Goal: Task Accomplishment & Management: Manage account settings

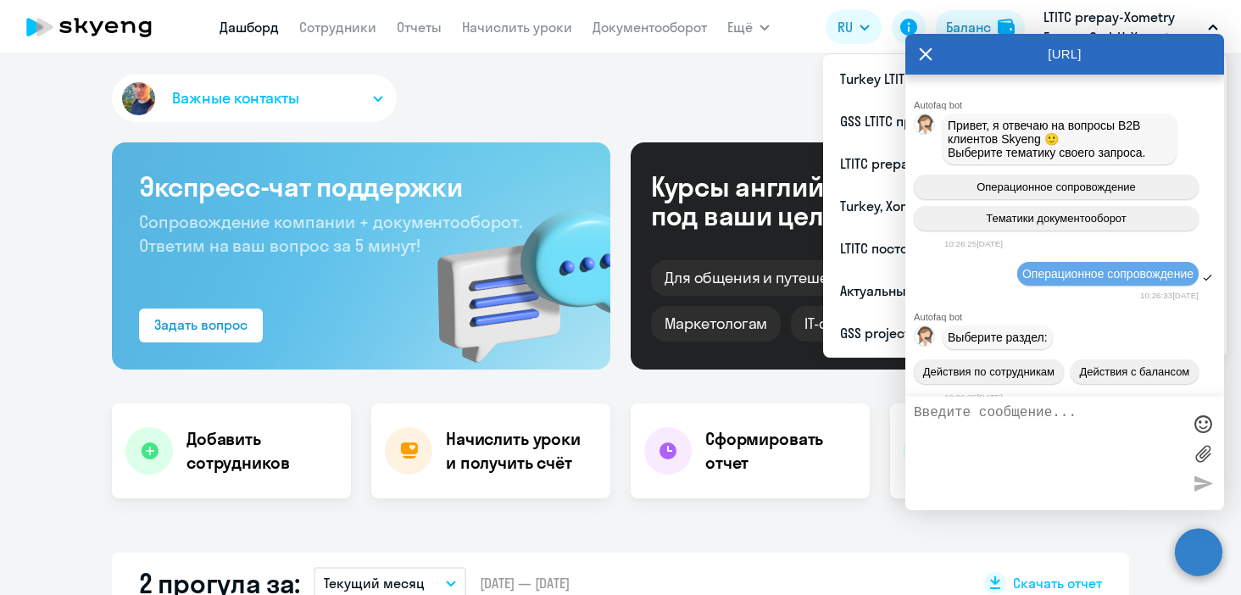
select select "30"
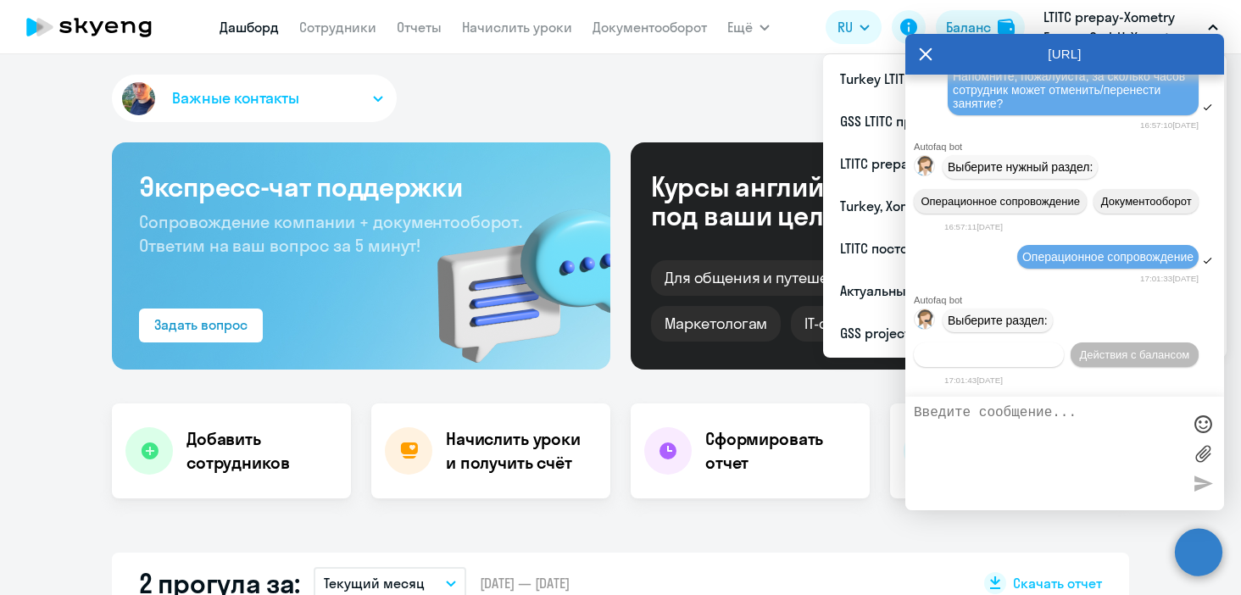
scroll to position [8611, 0]
click at [1005, 358] on span "Действия по сотрудникам" at bounding box center [988, 354] width 131 height 13
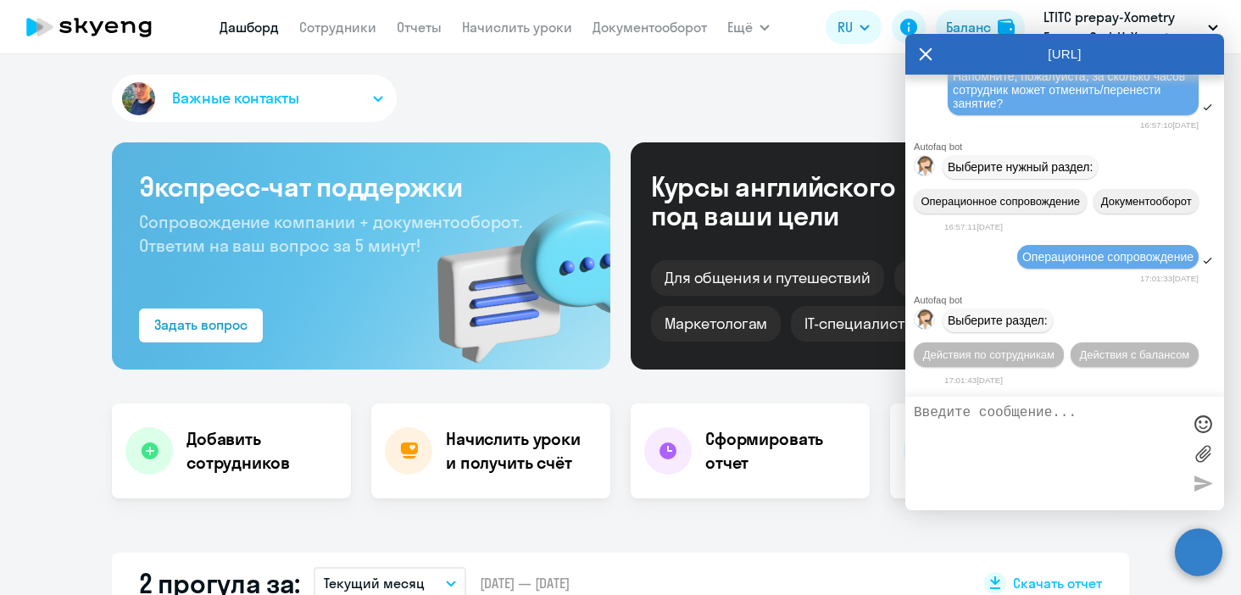
scroll to position [8665, 0]
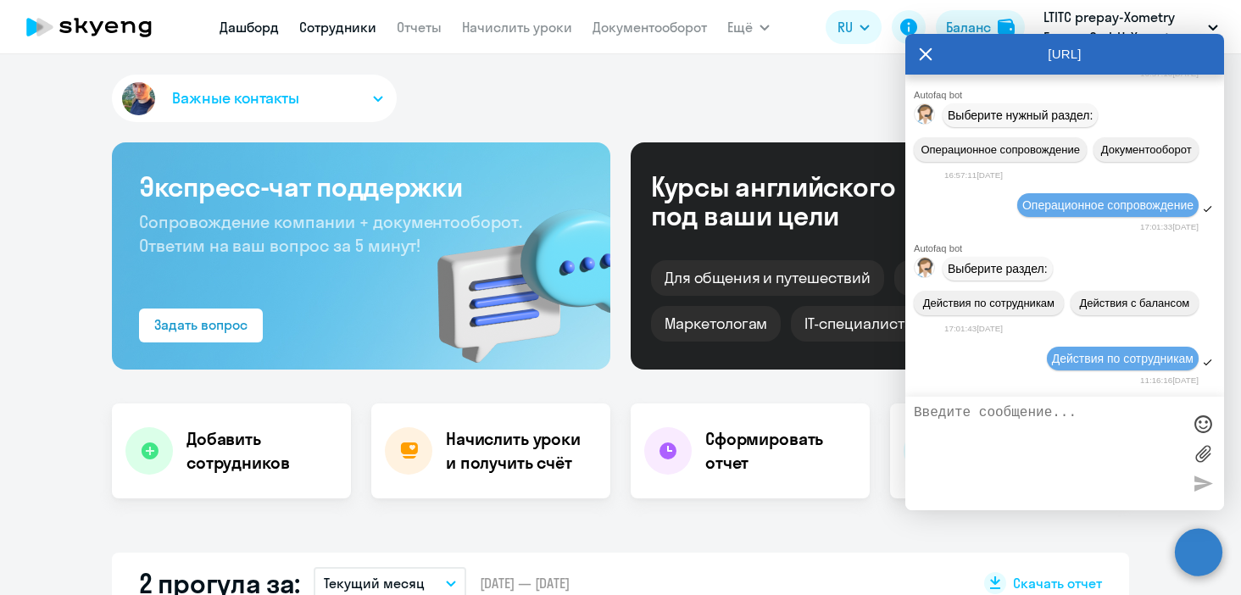
click at [355, 25] on link "Сотрудники" at bounding box center [337, 27] width 77 height 17
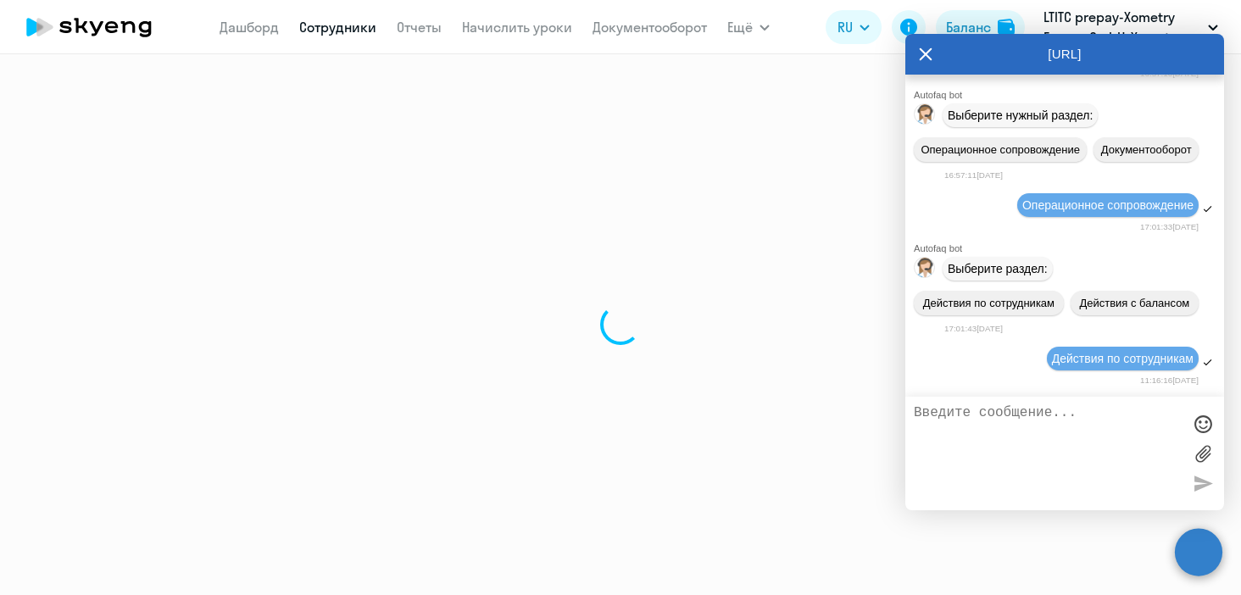
select select "30"
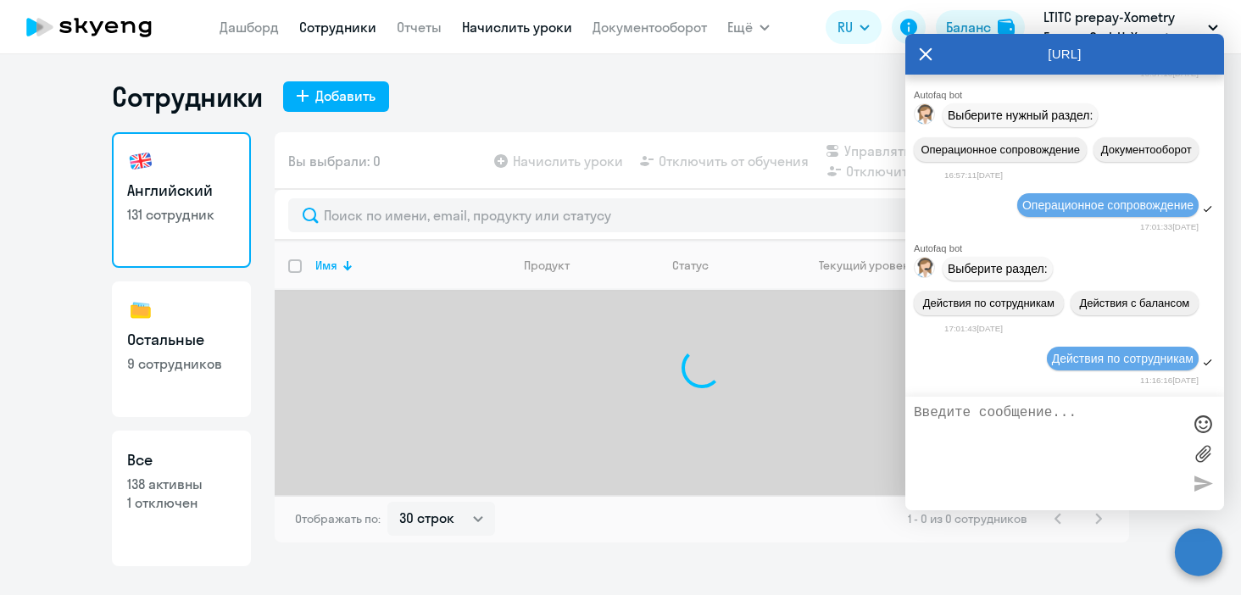
click at [559, 31] on link "Начислить уроки" at bounding box center [517, 27] width 110 height 17
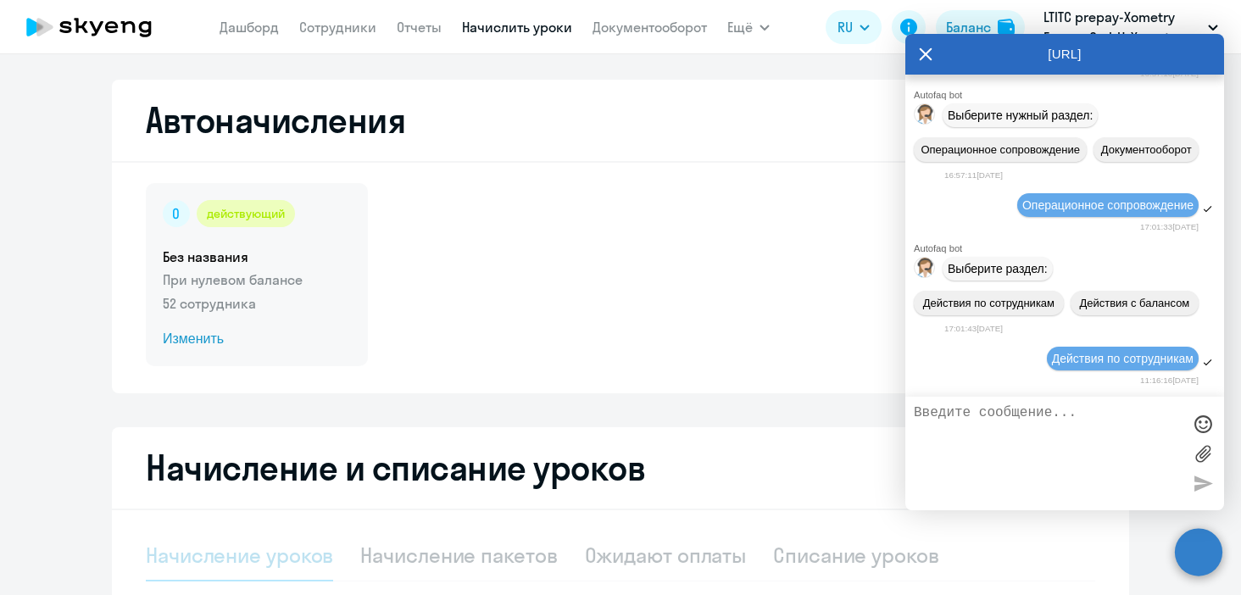
click at [215, 276] on p "При нулевом балансе" at bounding box center [257, 280] width 188 height 20
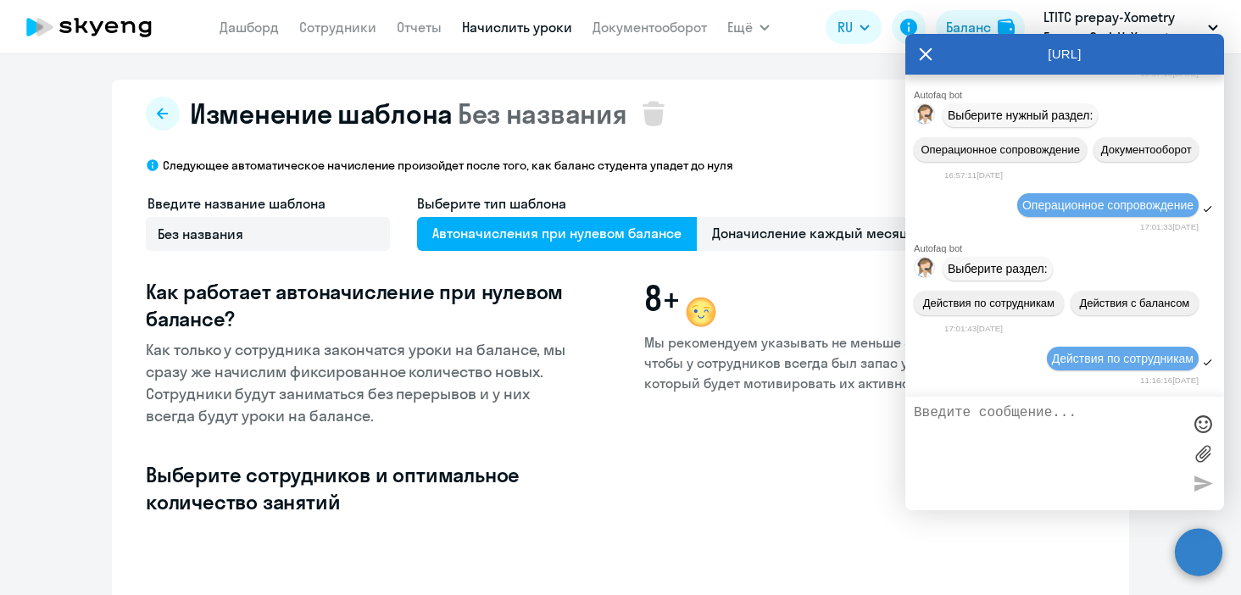
scroll to position [597, 0]
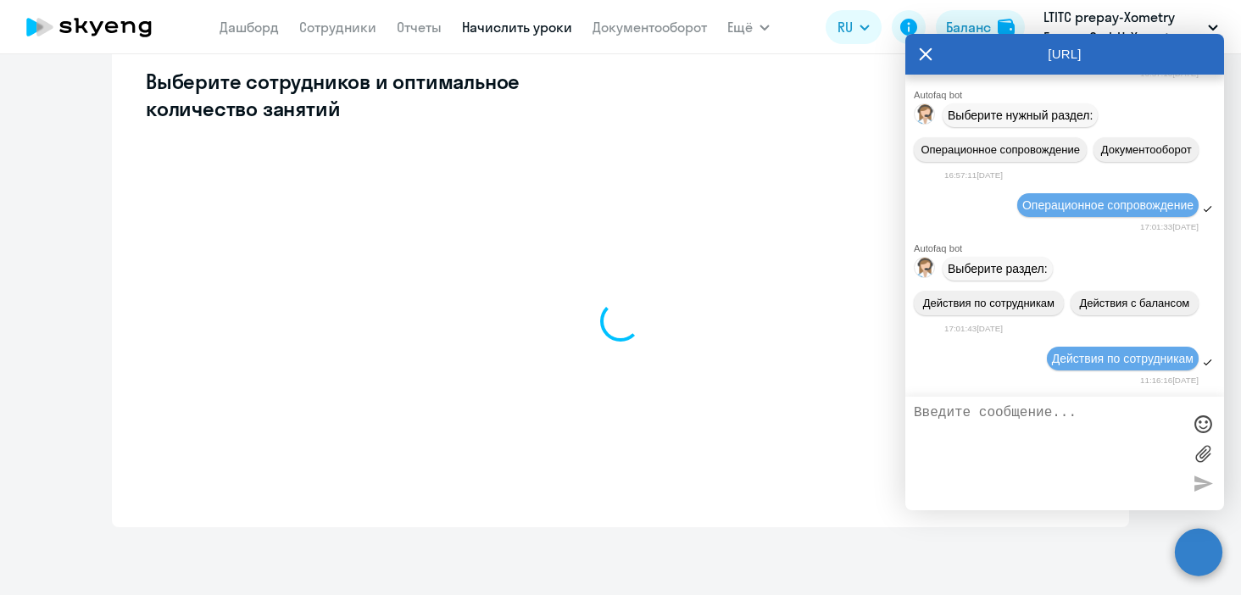
select select "10"
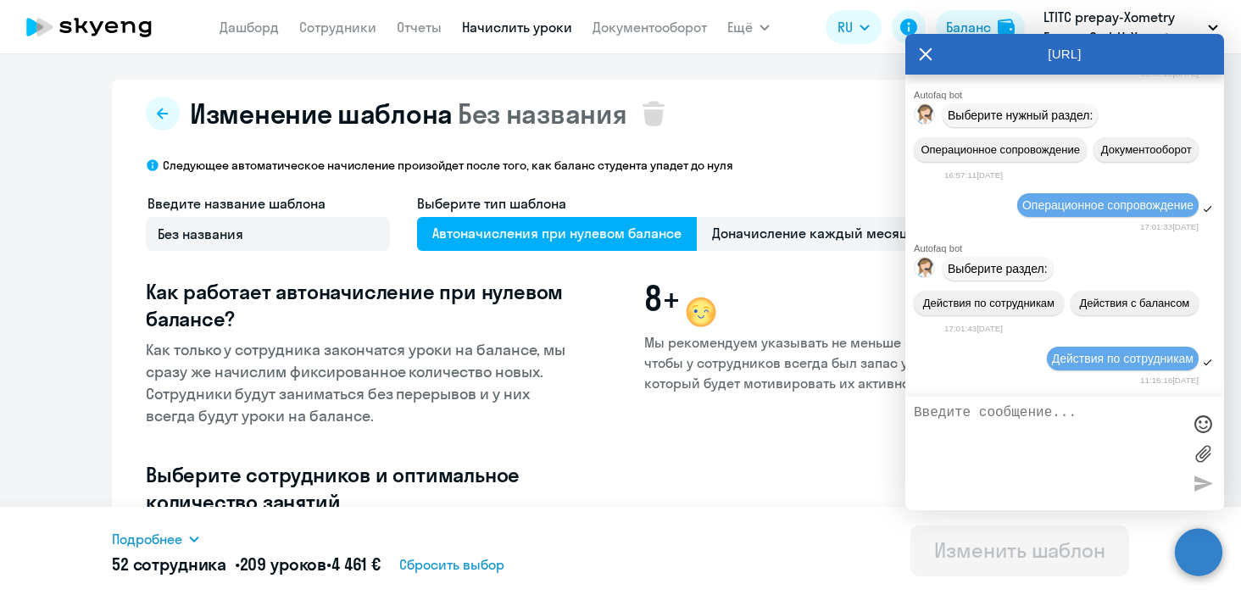
scroll to position [181, 0]
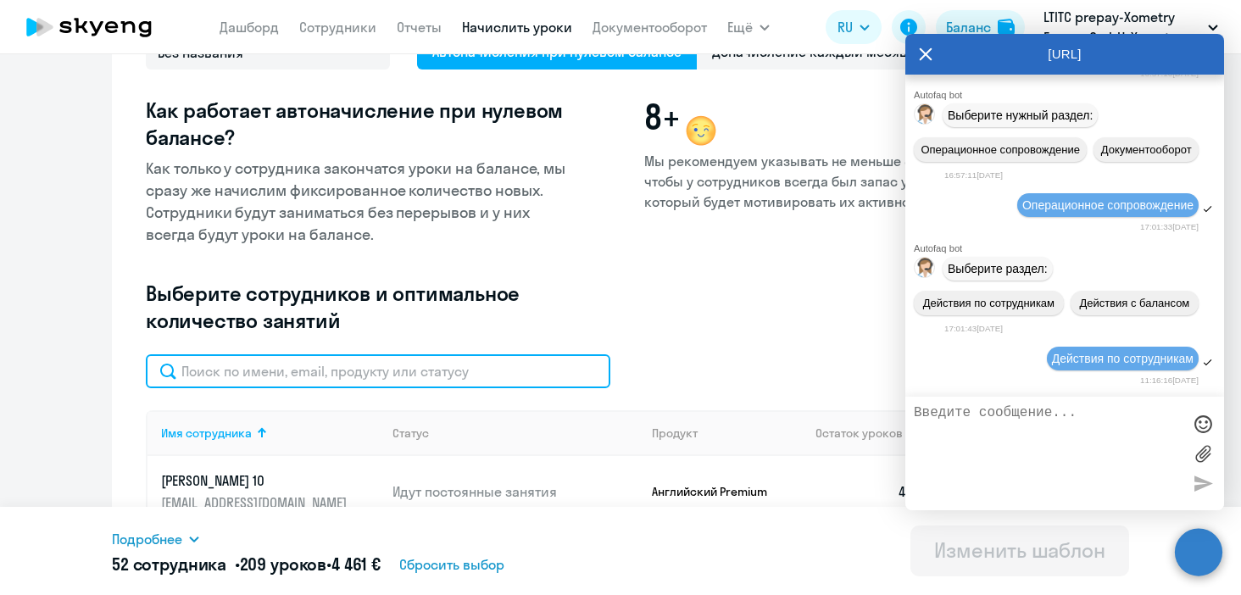
click at [392, 380] on input "text" at bounding box center [378, 371] width 465 height 34
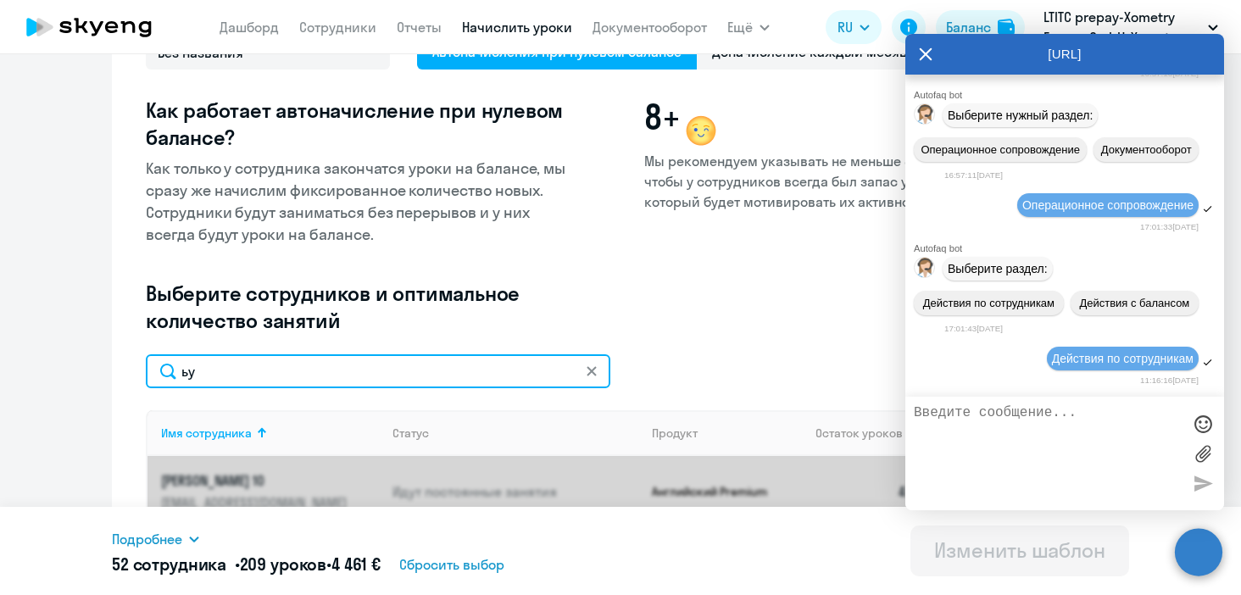
type input "ь"
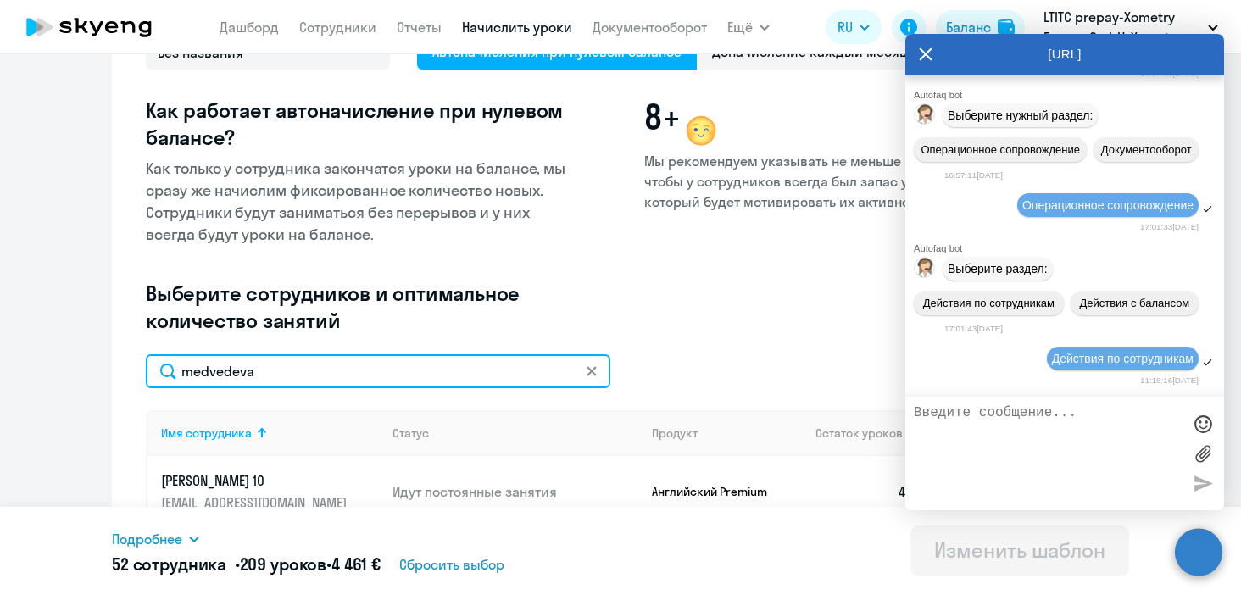
type input "medvedeva"
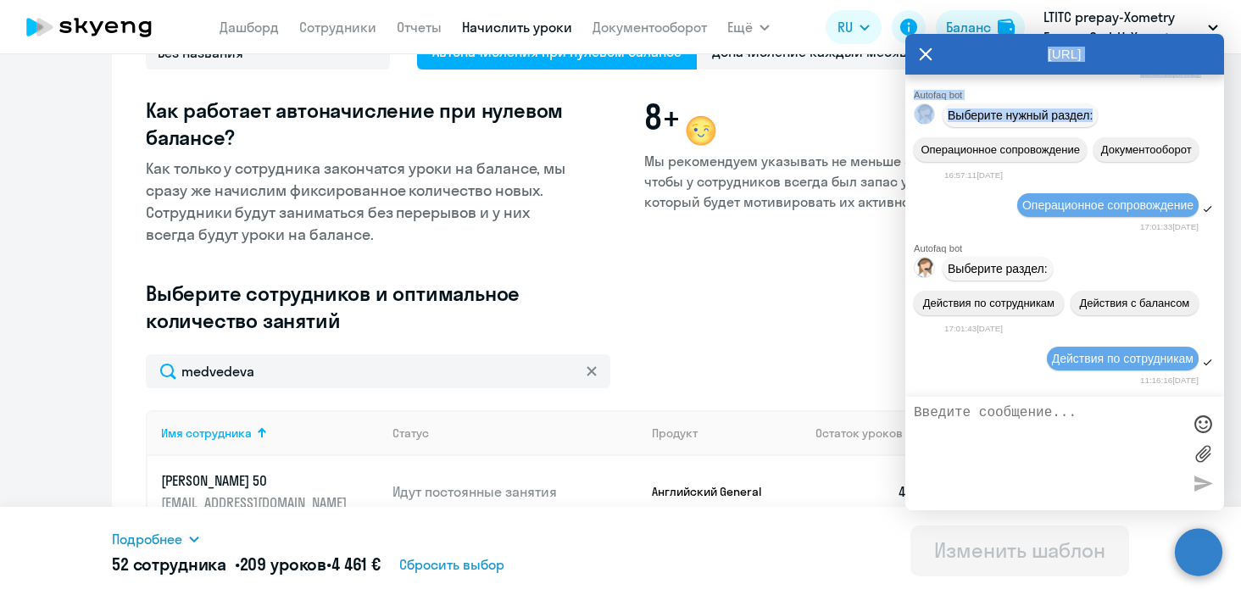
scroll to position [8657, 0]
click at [1090, 106] on div "[URL] Autofaq bot Привет, я отвечаю на вопросы B2B клиентов Skyeng 🙂 Выберите т…" at bounding box center [1064, 272] width 319 height 476
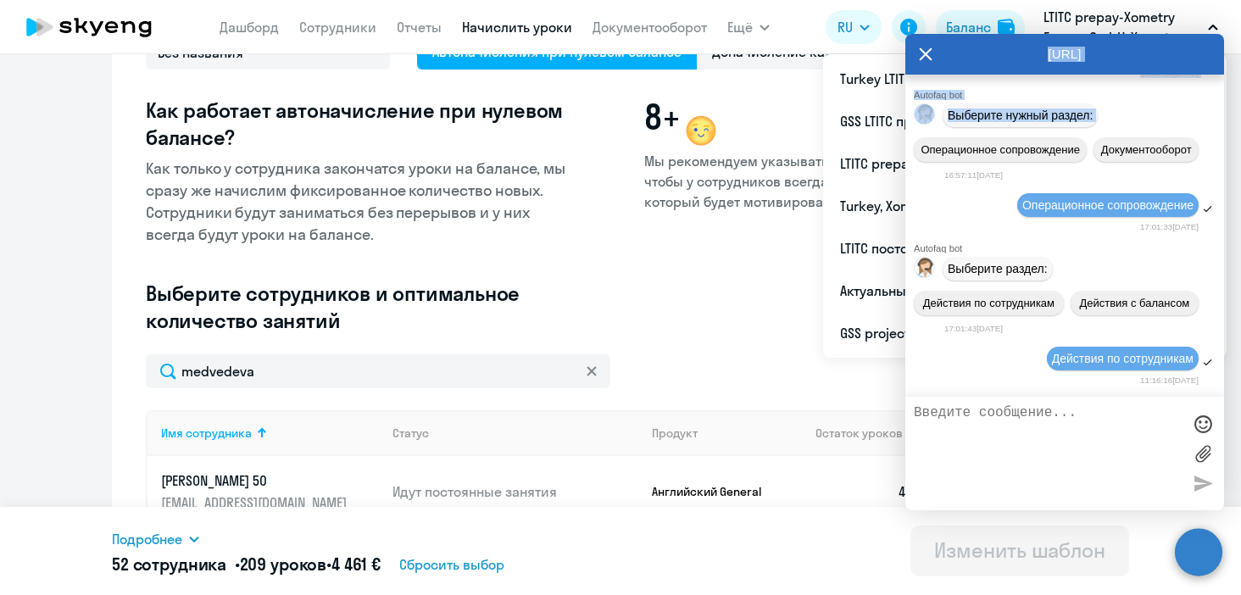
click at [926, 57] on icon at bounding box center [926, 54] width 14 height 41
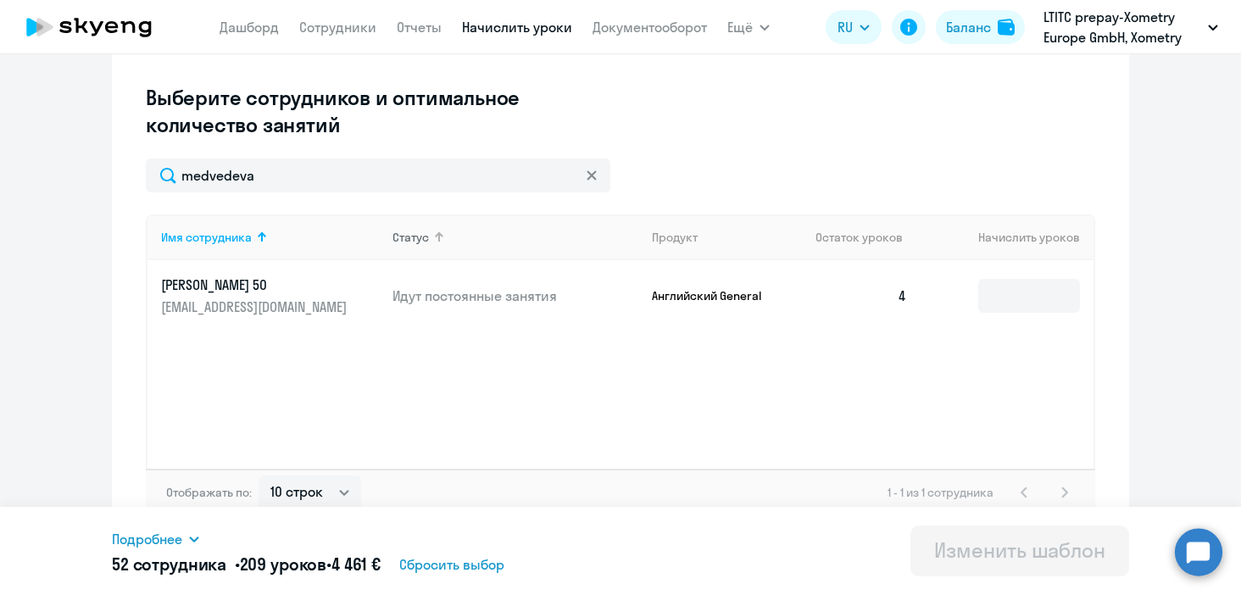
scroll to position [380, 0]
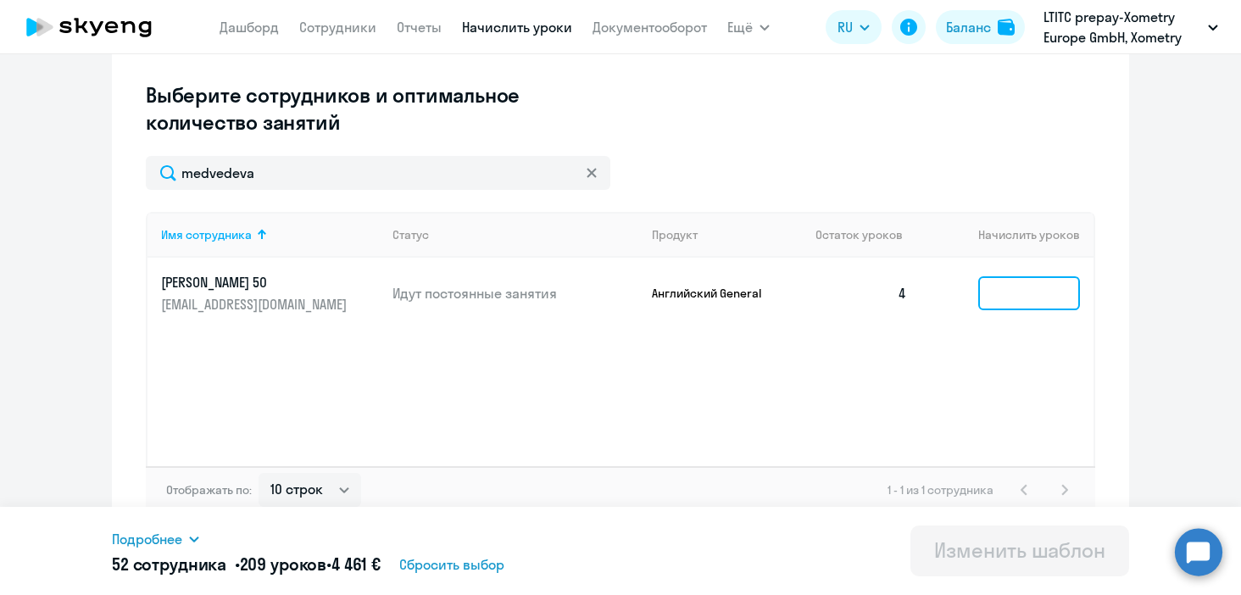
click at [1018, 305] on input at bounding box center [1029, 293] width 102 height 34
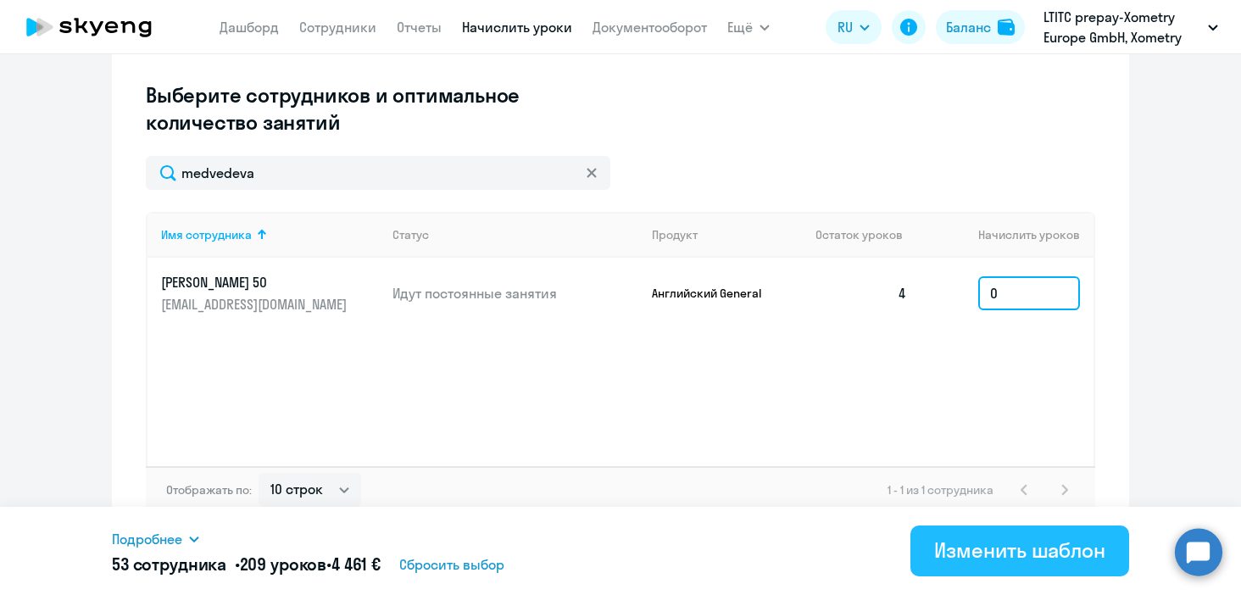
type input "0"
click at [1007, 565] on button "Изменить шаблон" at bounding box center [1020, 551] width 219 height 51
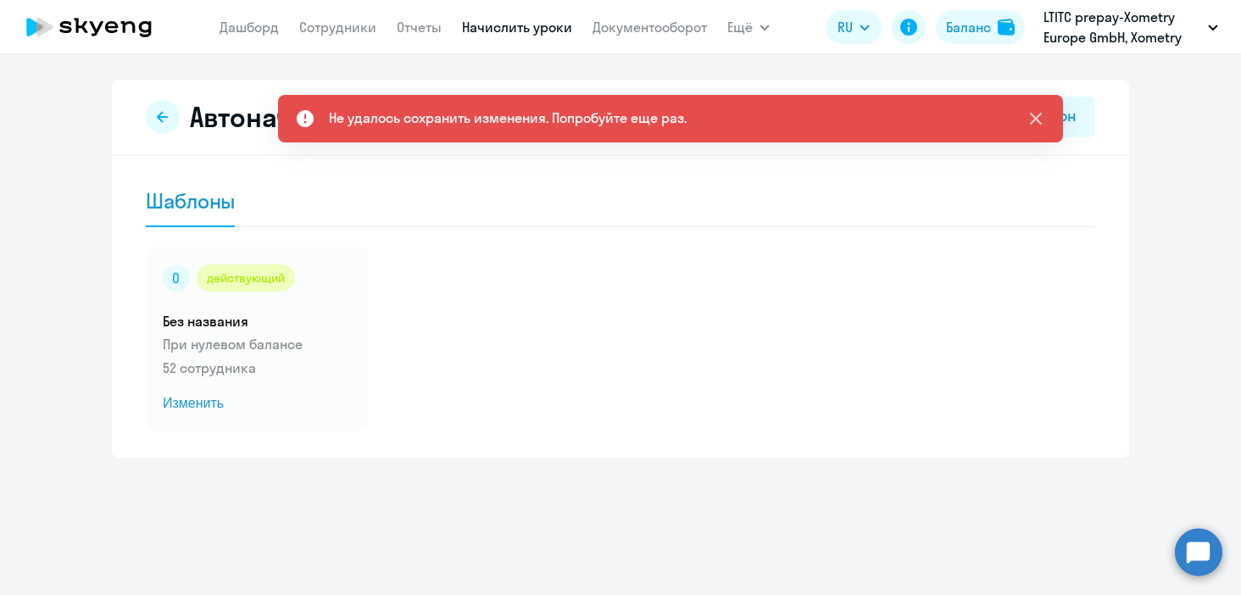
click at [1037, 127] on icon at bounding box center [1036, 119] width 20 height 20
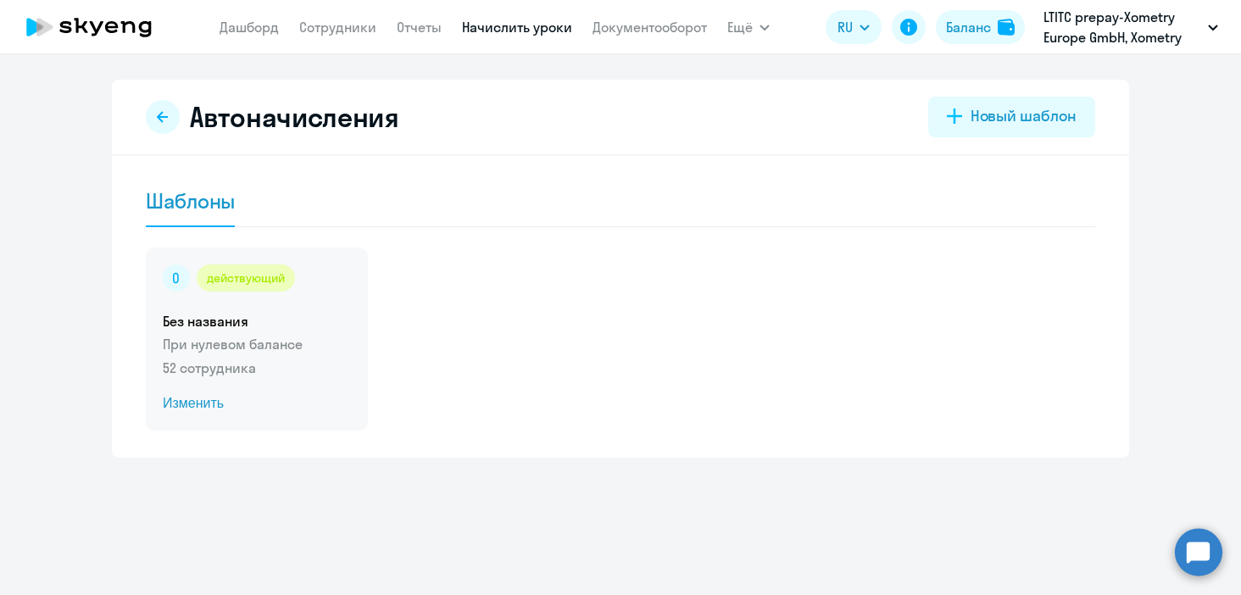
click at [266, 320] on h5 "Без названия" at bounding box center [257, 321] width 188 height 19
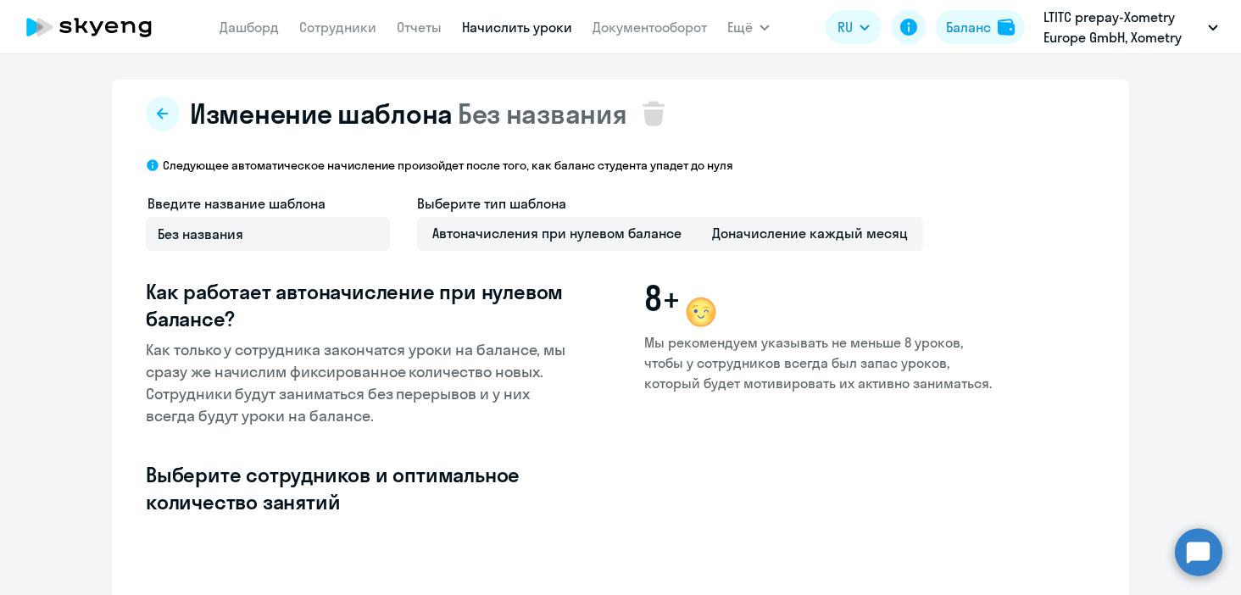
scroll to position [393, 0]
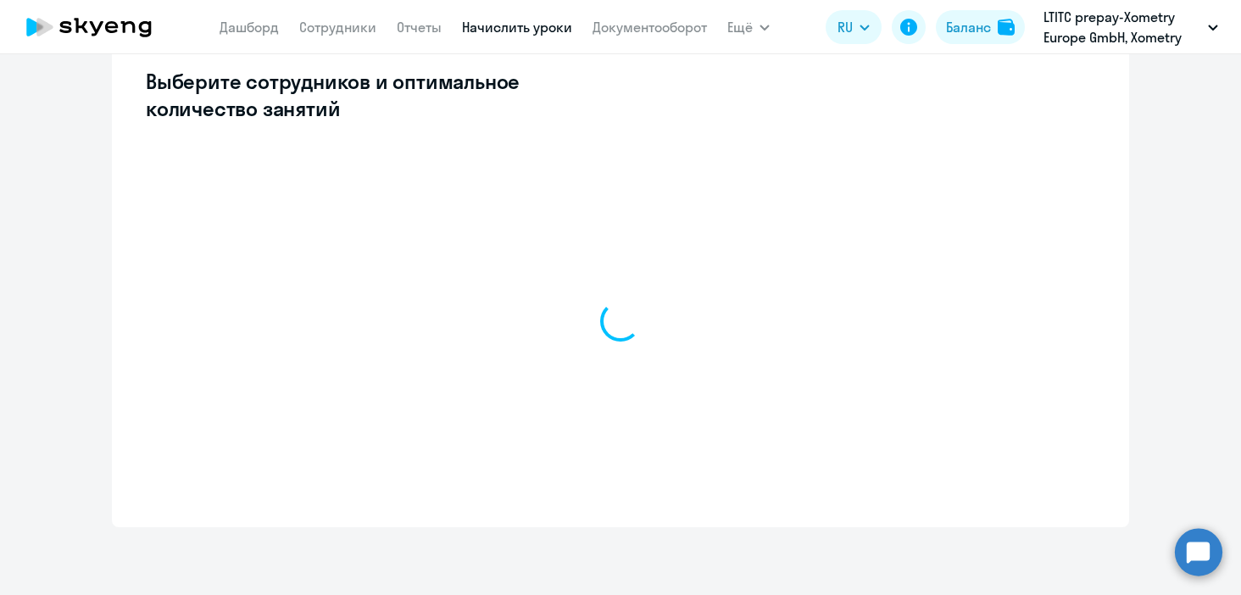
select select "10"
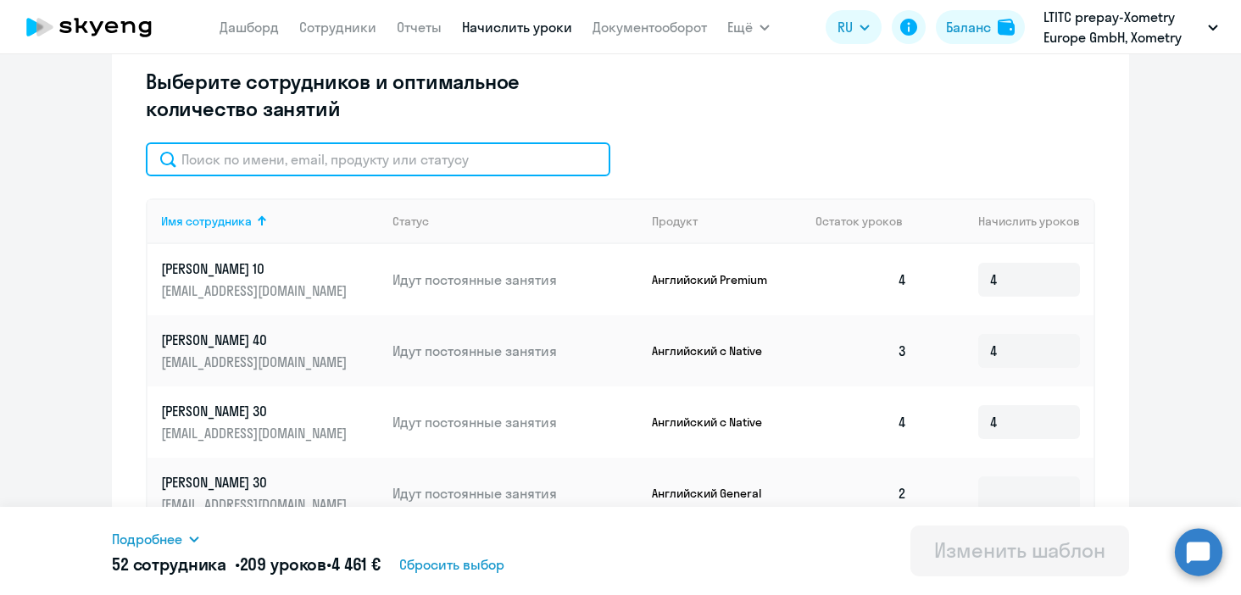
click at [263, 161] on input "text" at bounding box center [378, 159] width 465 height 34
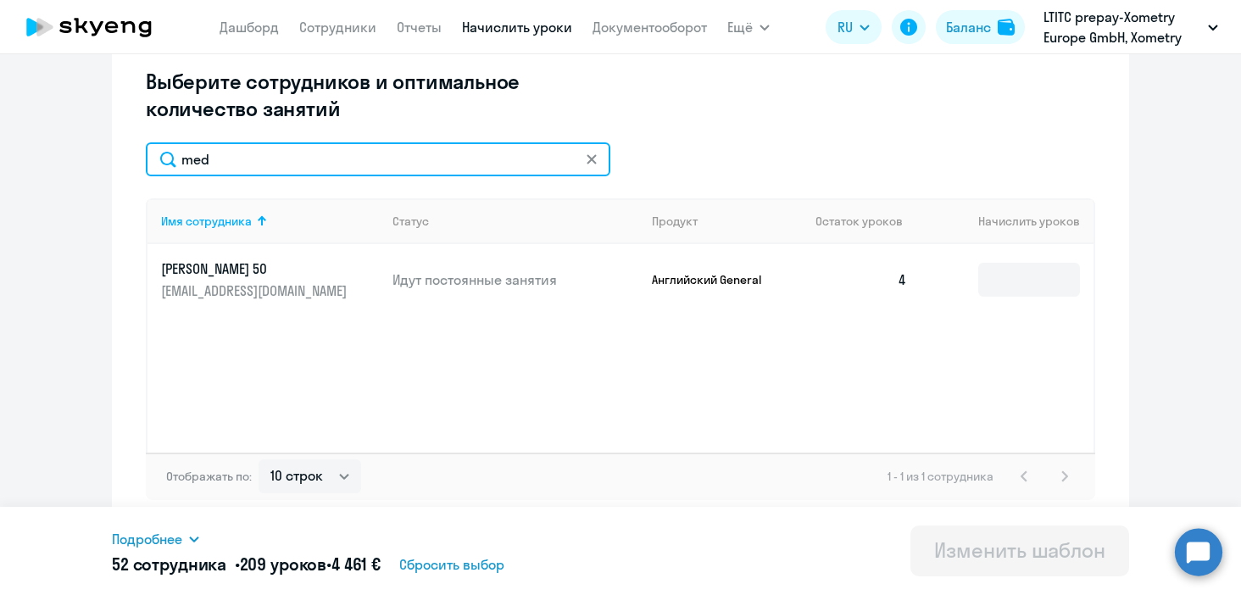
type input "med"
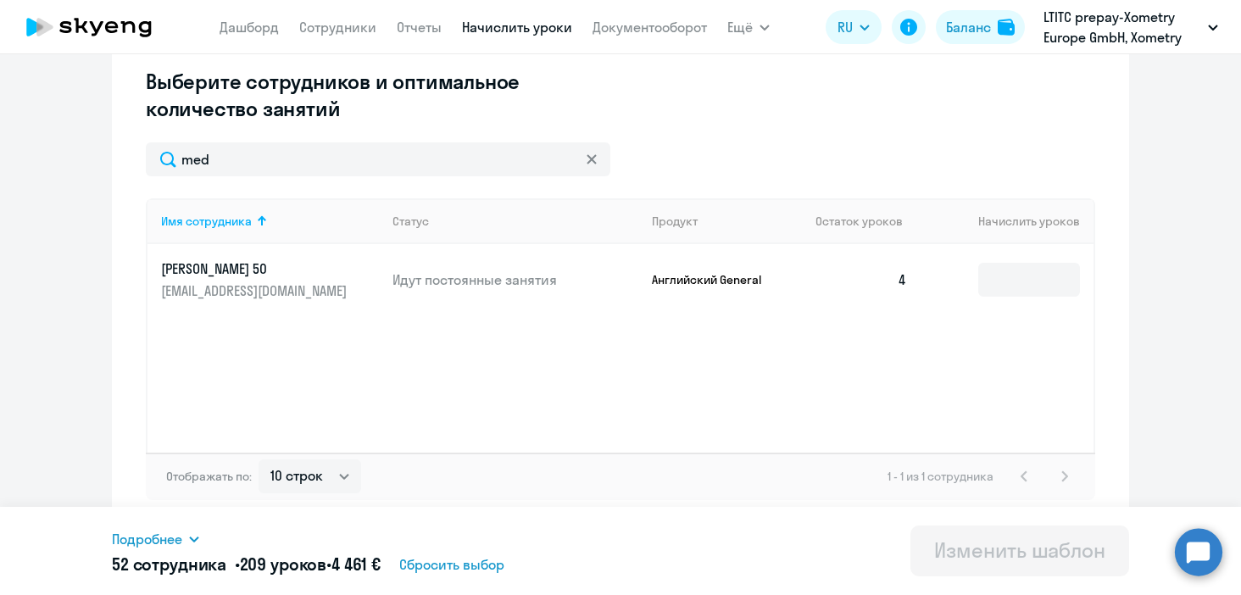
click at [304, 285] on p "[EMAIL_ADDRESS][DOMAIN_NAME]" at bounding box center [256, 290] width 190 height 19
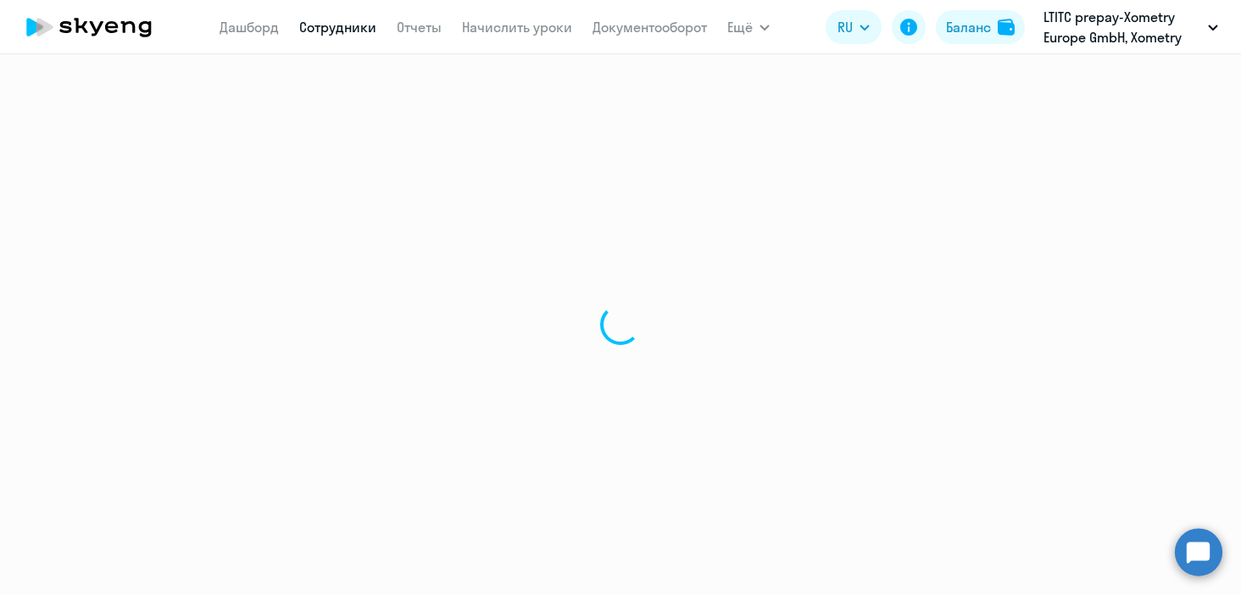
select select "english"
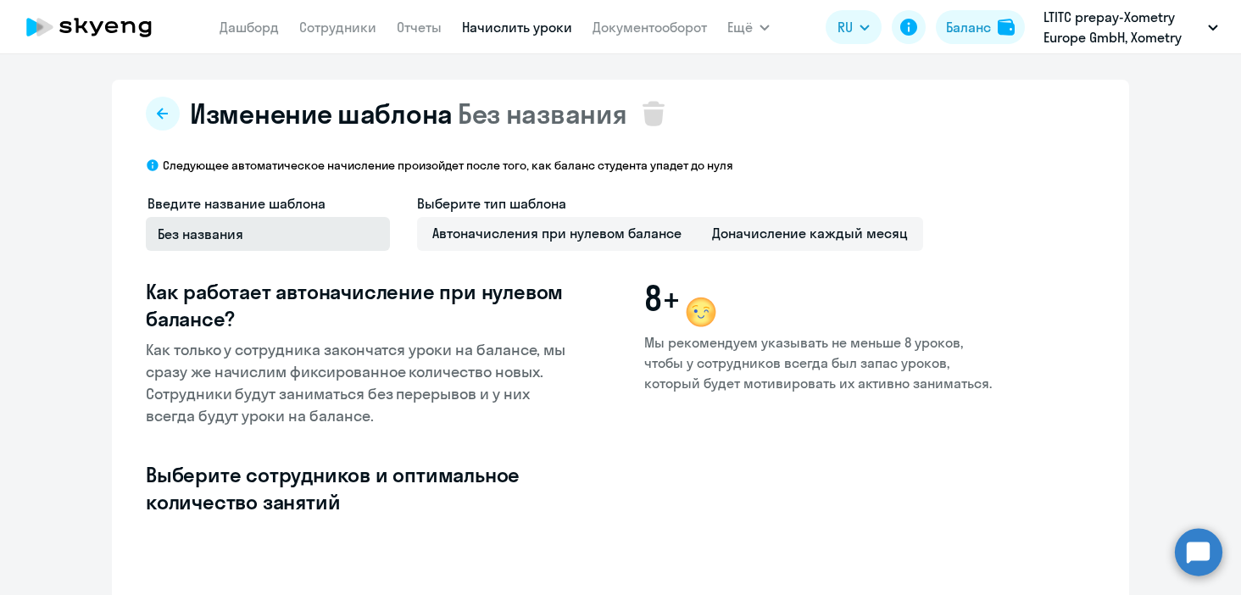
select select "10"
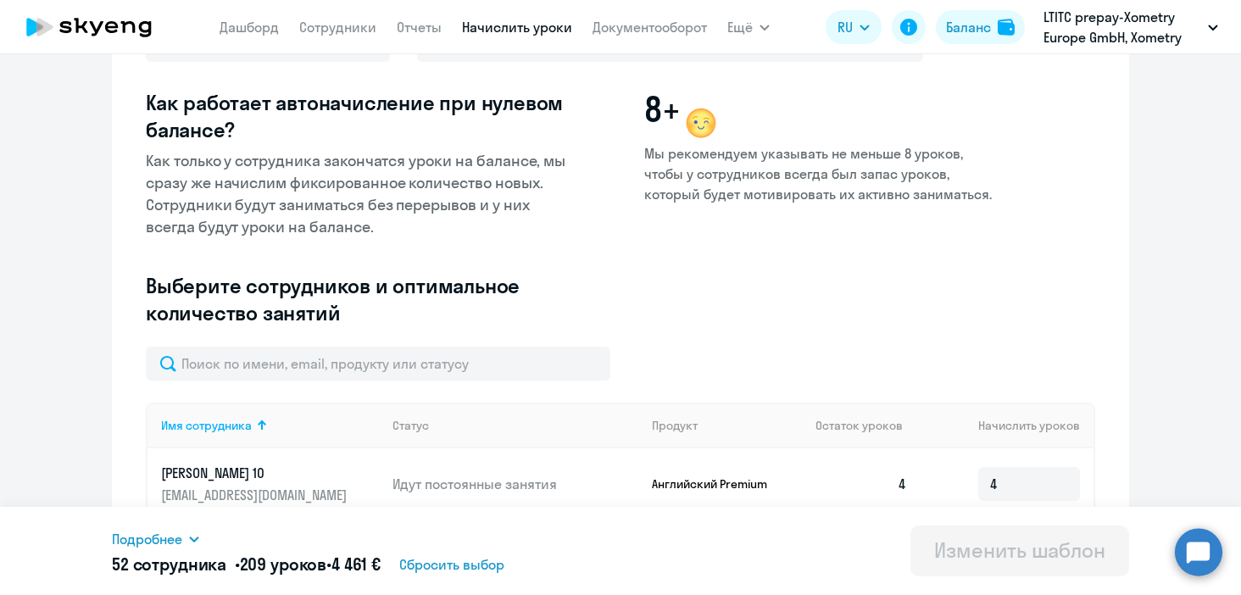
scroll to position [196, 0]
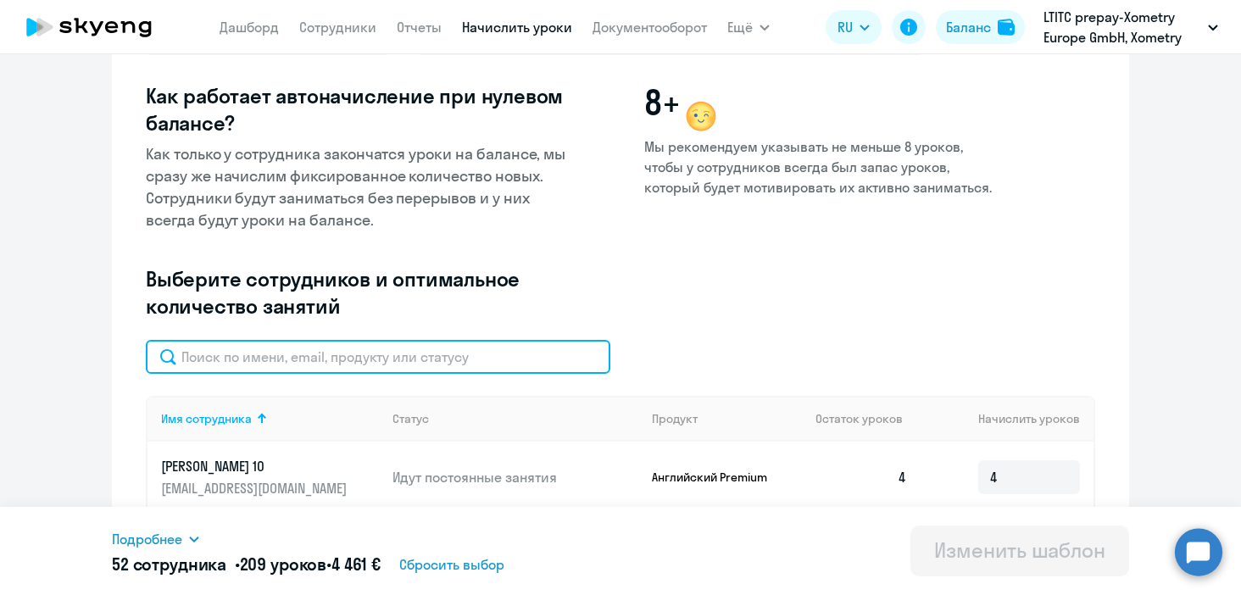
click at [281, 361] on input "text" at bounding box center [378, 357] width 465 height 34
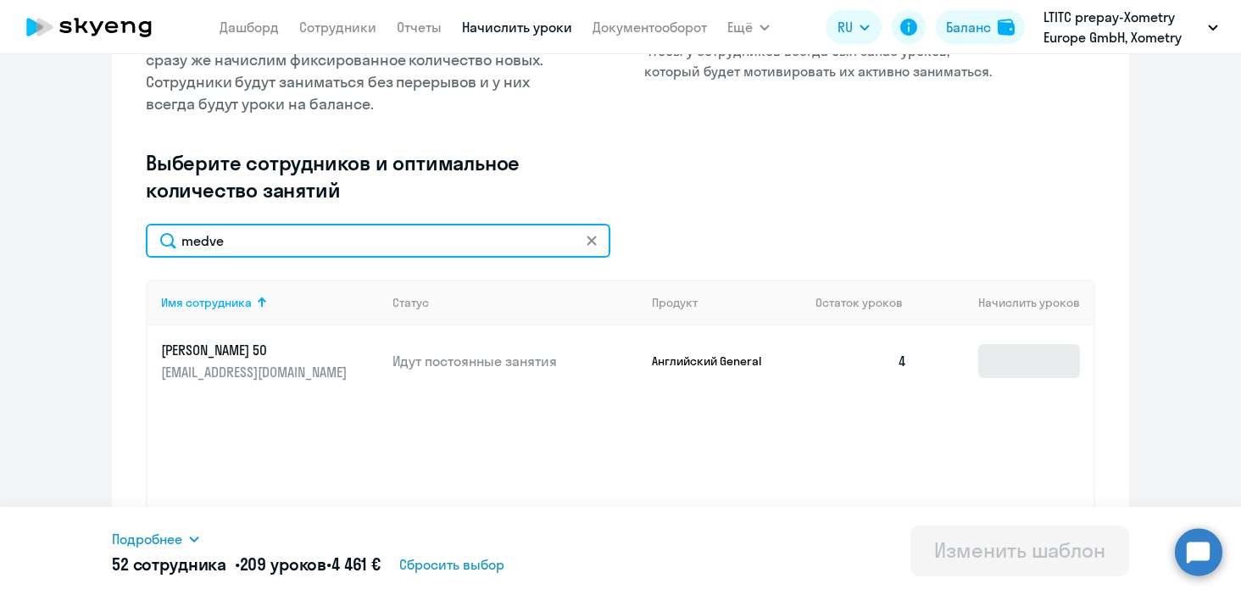
type input "medve"
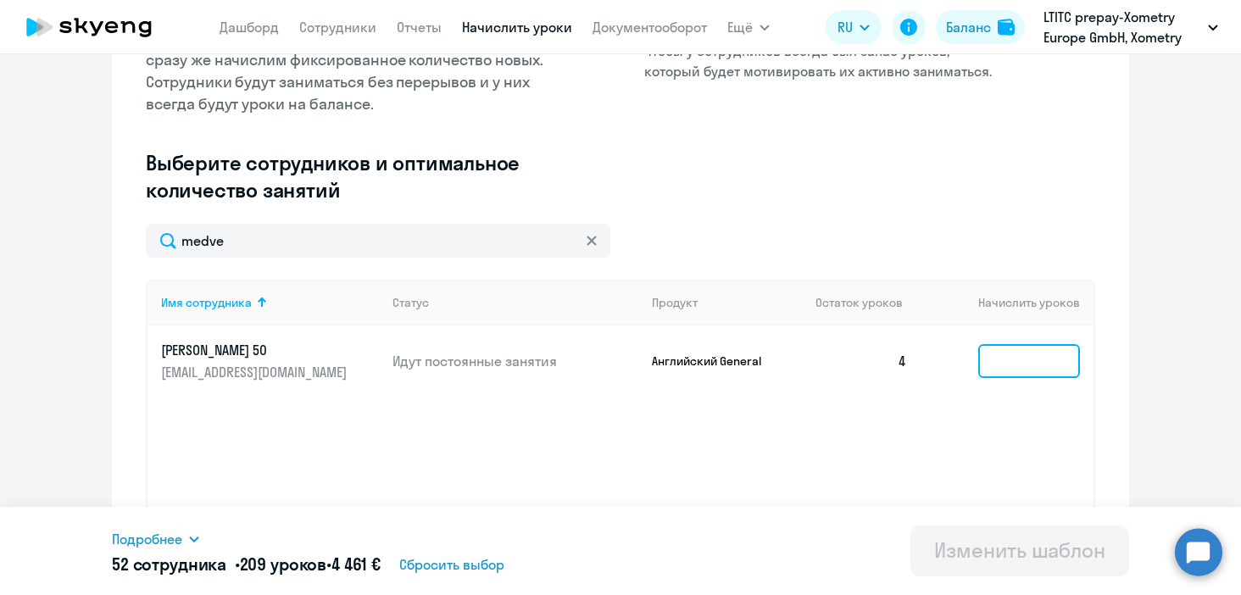
click at [1031, 361] on input at bounding box center [1029, 361] width 102 height 34
type input "0"
click at [911, 348] on td "4" at bounding box center [861, 361] width 119 height 71
click at [900, 368] on td "4" at bounding box center [861, 361] width 119 height 71
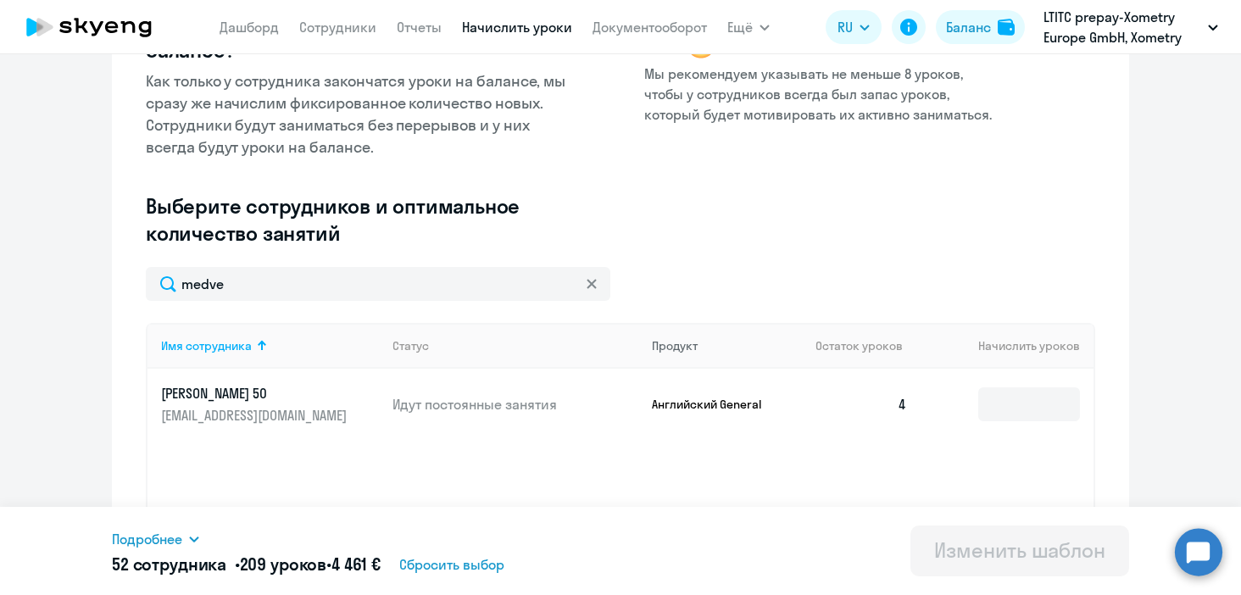
scroll to position [270, 0]
click at [586, 288] on svg-icon at bounding box center [592, 283] width 14 height 14
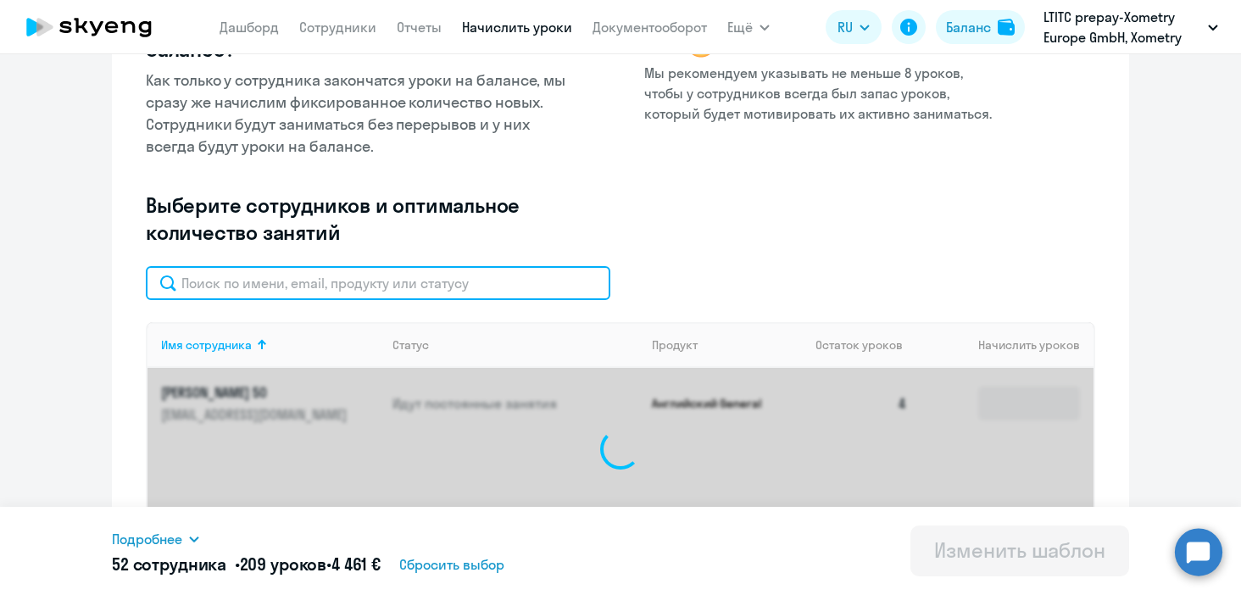
click at [409, 291] on input "text" at bounding box center [378, 283] width 465 height 34
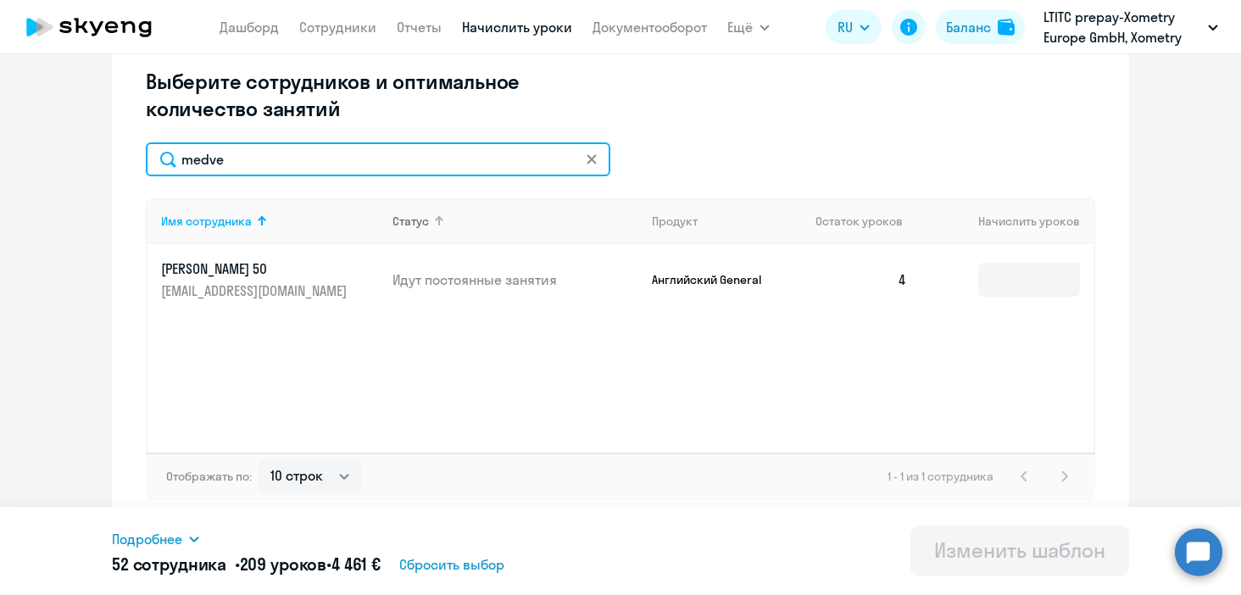
scroll to position [379, 0]
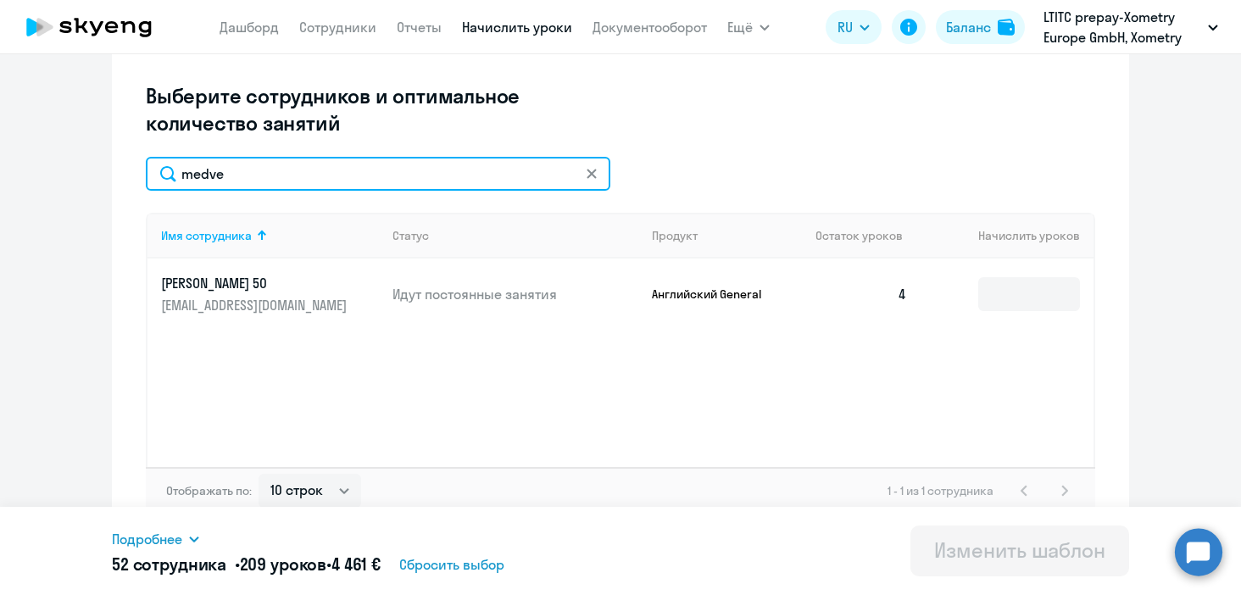
type input "medve"
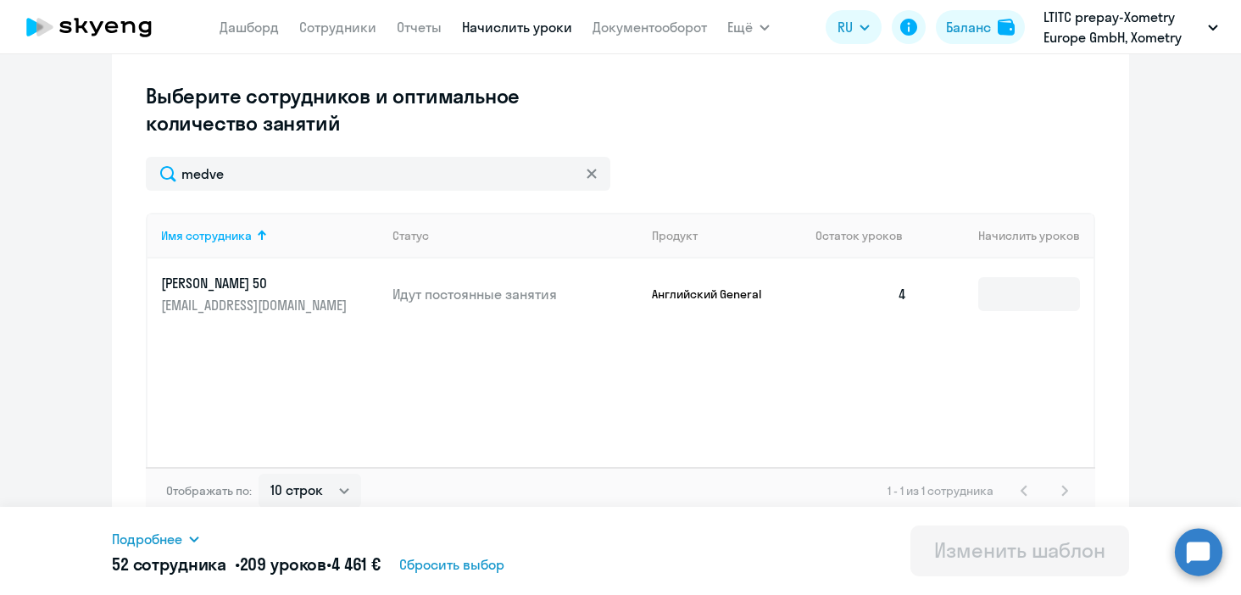
drag, startPoint x: 409, startPoint y: 301, endPoint x: 327, endPoint y: 304, distance: 81.4
click at [327, 304] on div "Изменение шаблона Без названия Следующее автоматическое начисление произойдет п…" at bounding box center [620, 121] width 1017 height 841
copy table "Имя сотрудника Статус Продукт Остаток уроков Начислить уроков [PERSON_NAME] 50 …"
click at [1195, 560] on circle at bounding box center [1198, 551] width 47 height 47
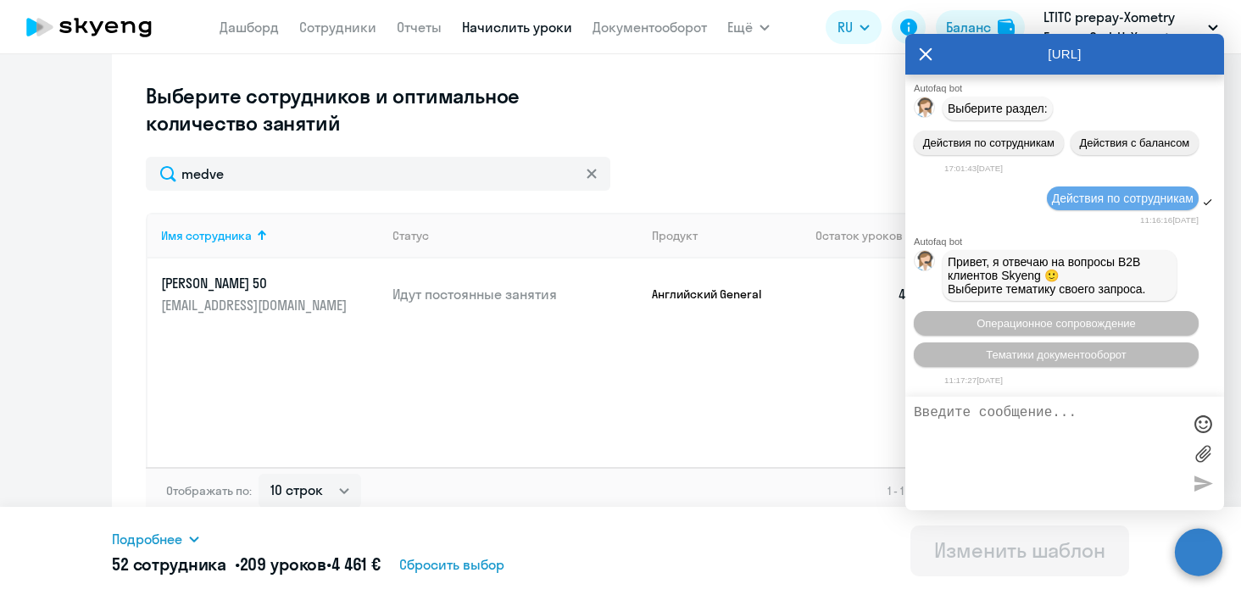
scroll to position [8832, 0]
paste textarea "Имя сотрудника Статус Продукт Остаток уроков Начислить уроков [PERSON_NAME] 50 …"
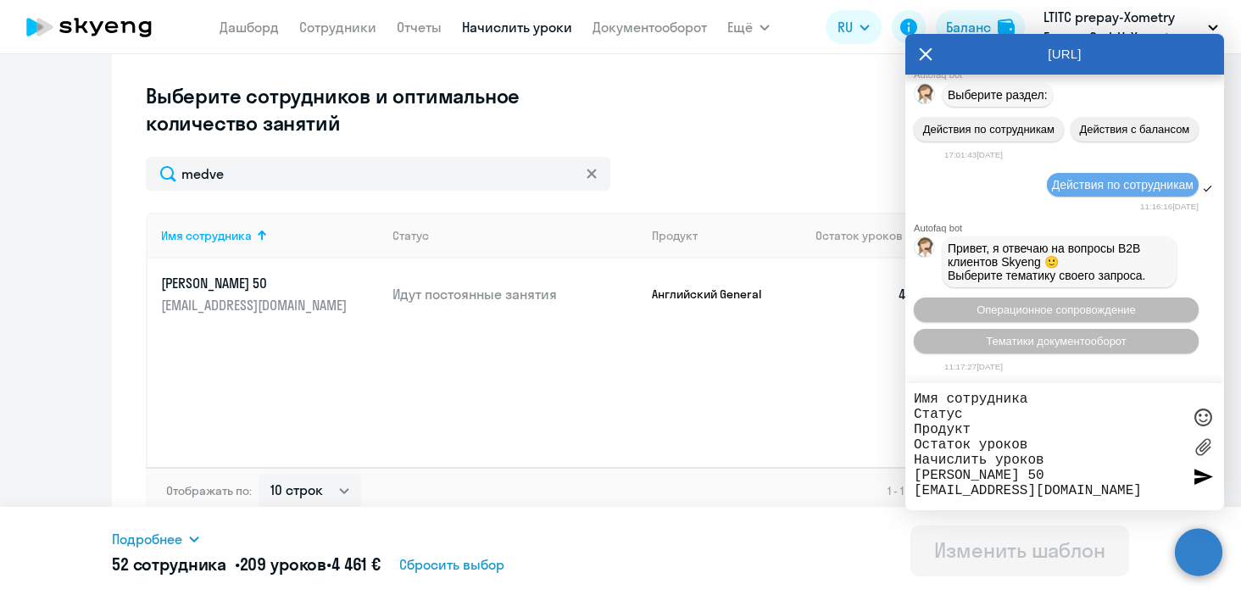
drag, startPoint x: 1051, startPoint y: 454, endPoint x: 914, endPoint y: 398, distance: 148.3
click at [914, 398] on textarea "Имя сотрудника Статус Продукт Остаток уроков Начислить уроков [PERSON_NAME] 50 …" at bounding box center [1048, 447] width 268 height 110
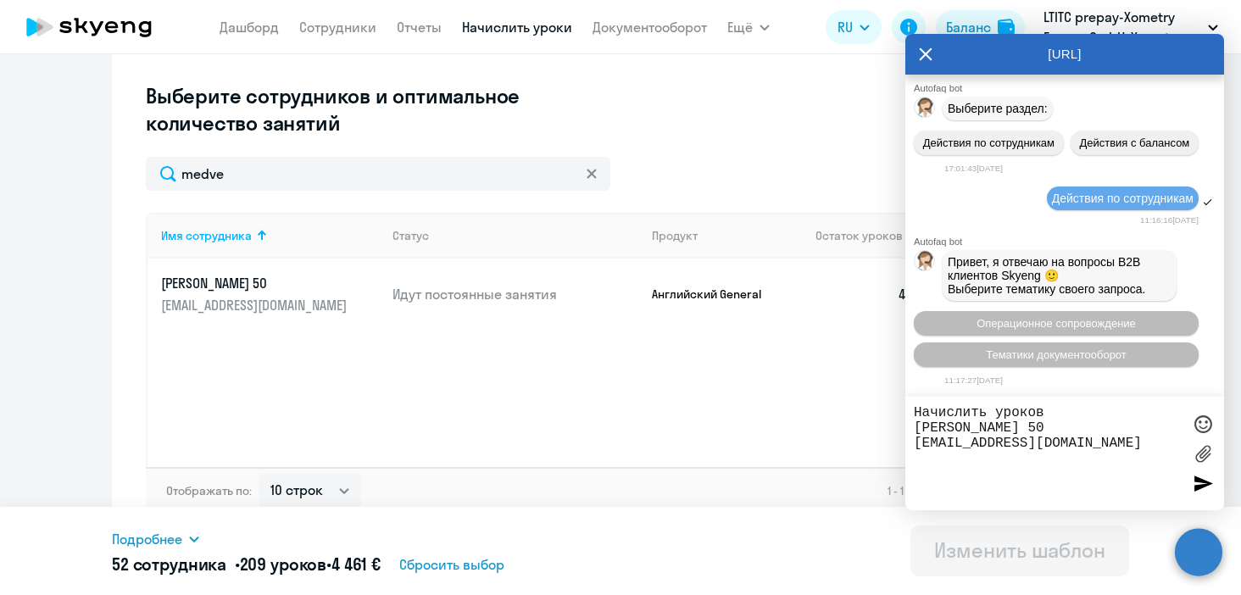
drag, startPoint x: 1053, startPoint y: 428, endPoint x: 867, endPoint y: 426, distance: 185.7
click at [867, 426] on body "[PERSON_NAME] Отчеты Начислить уроки Документооборот Ещё Все продукты Дашборд С…" at bounding box center [620, 297] width 1241 height 595
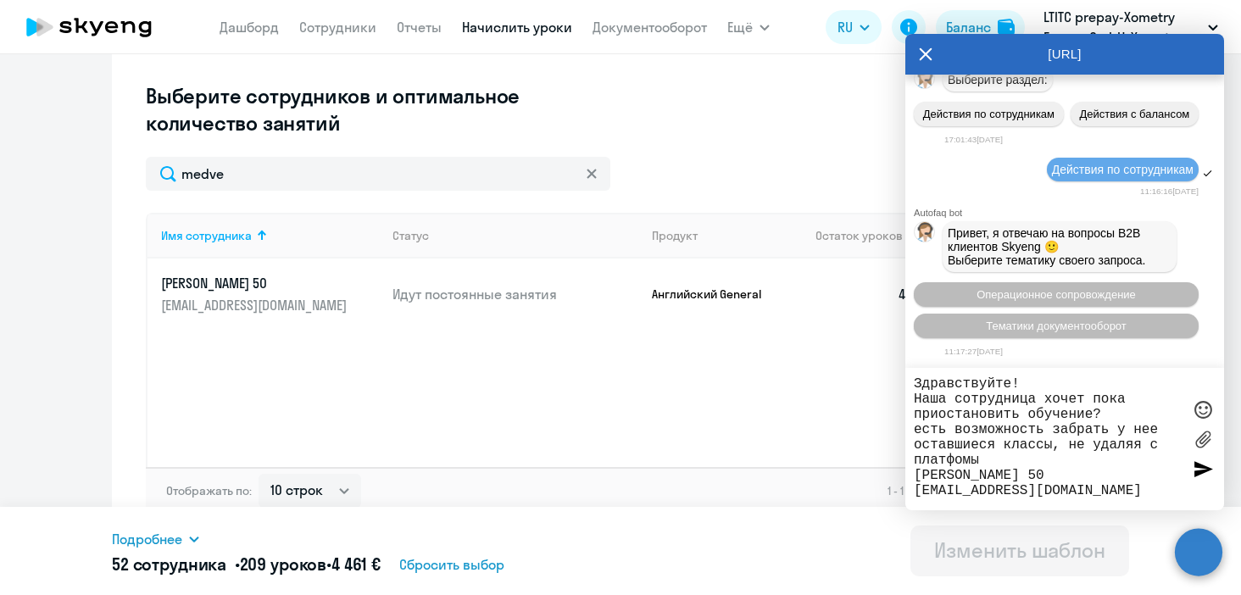
click at [1053, 446] on textarea "Здравствуйте! Наша сотрудница хочет пока приостановить обучение? есть возможнос…" at bounding box center [1048, 438] width 268 height 125
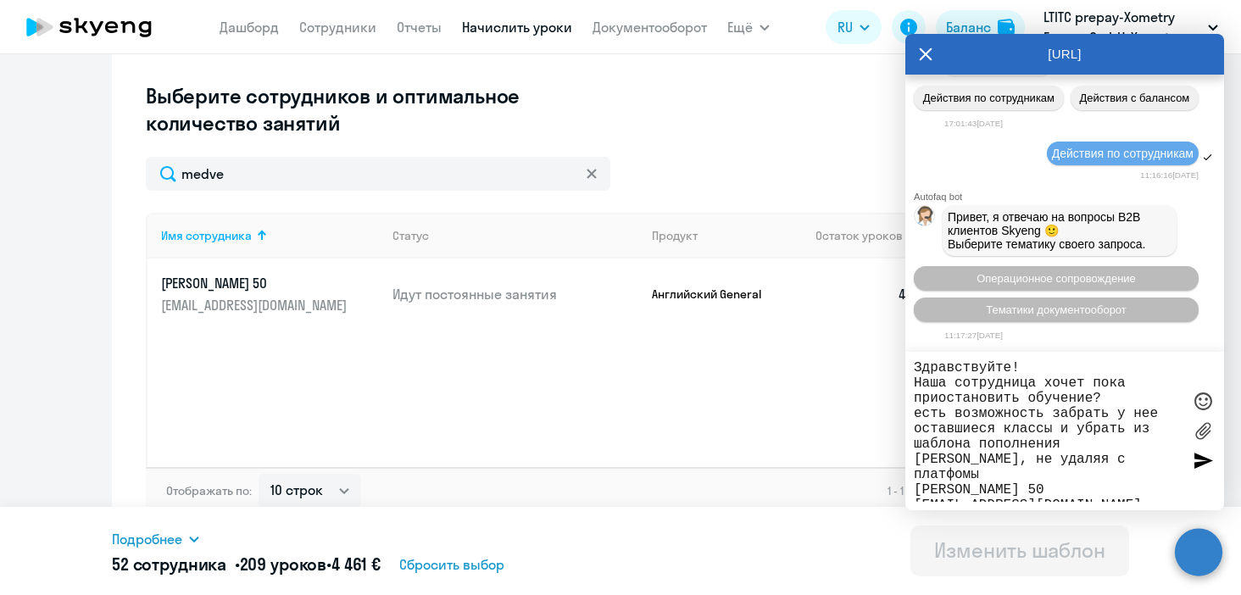
click at [1085, 455] on textarea "Здравствуйте! Наша сотрудница хочет пока приостановить обучение? есть возможнос…" at bounding box center [1048, 431] width 268 height 142
drag, startPoint x: 1085, startPoint y: 455, endPoint x: 1117, endPoint y: 443, distance: 33.5
click at [1117, 443] on textarea "Здравствуйте! Наша сотрудница хочет пока приостановить обучение? есть возможнос…" at bounding box center [1048, 431] width 268 height 142
type textarea "Здравствуйте! Наша сотрудница хочет пока приостановить обучение? есть возможнос…"
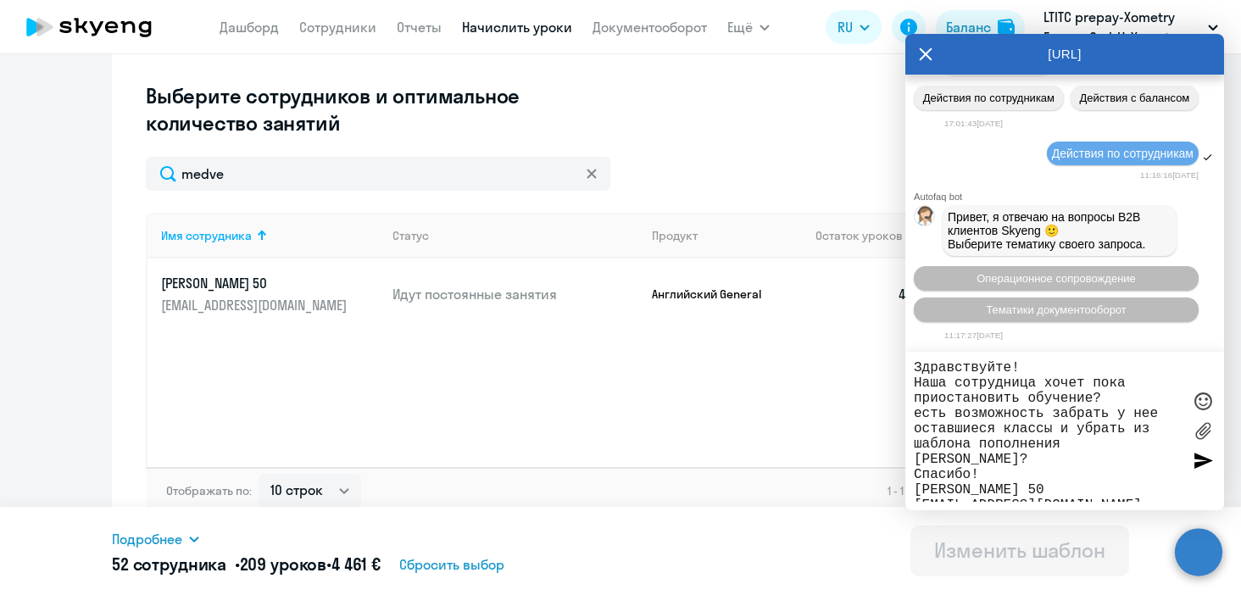
click at [1200, 466] on div at bounding box center [1202, 460] width 25 height 25
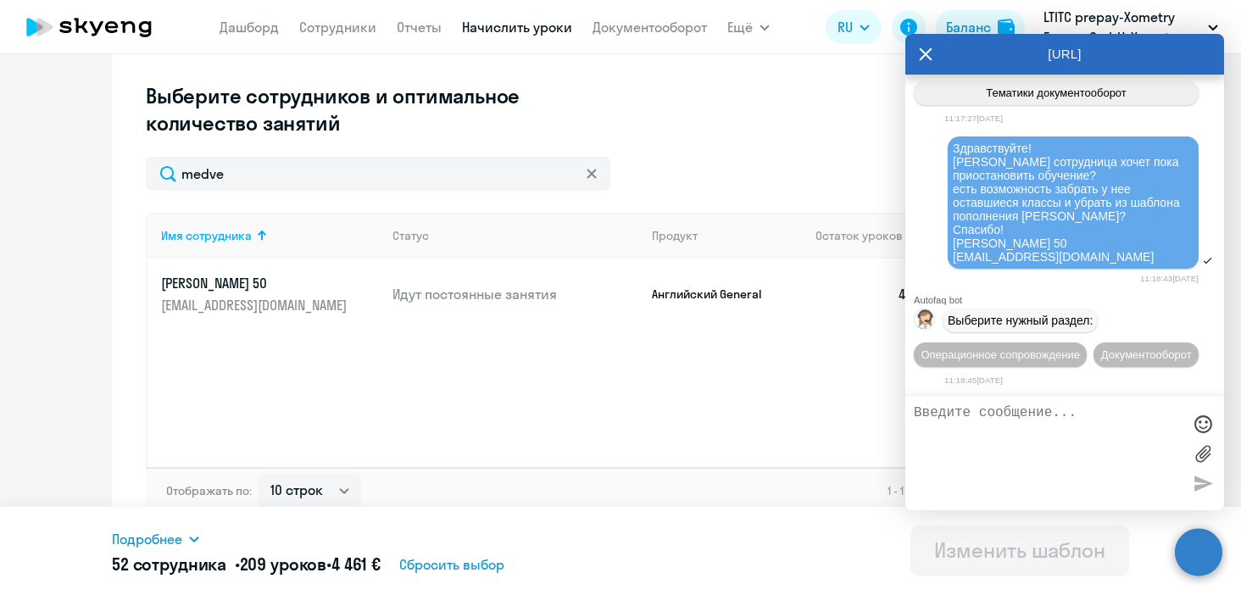
scroll to position [9138, 0]
click at [1028, 348] on span "Операционное сопровождение" at bounding box center [1000, 354] width 159 height 13
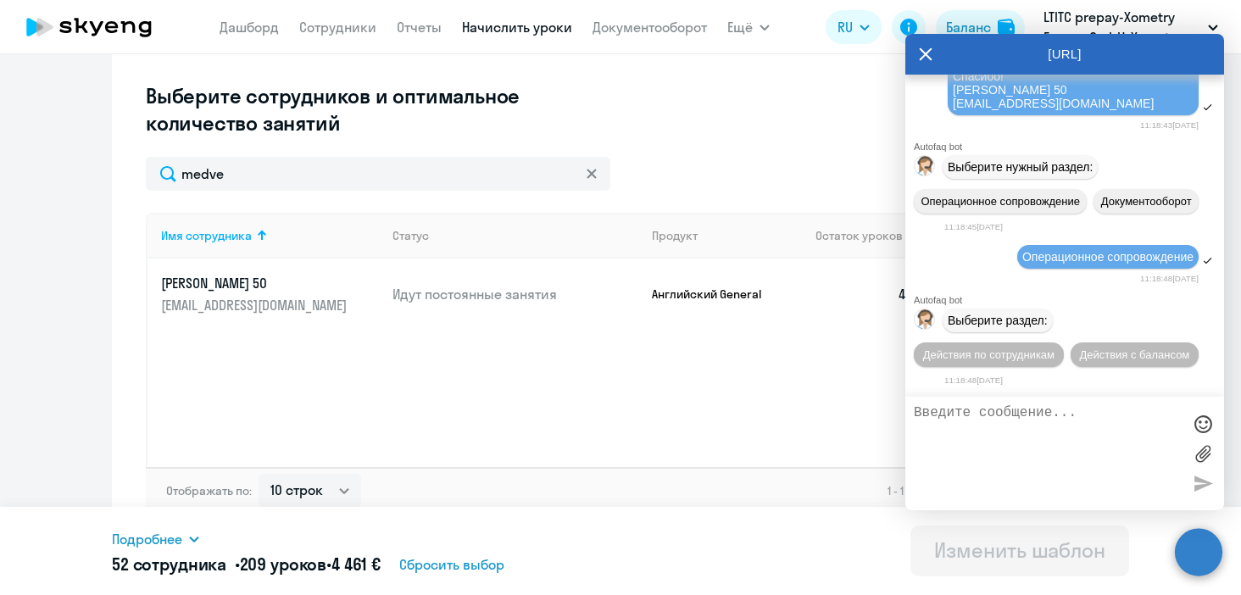
scroll to position [9298, 0]
click at [1042, 356] on span "Действия по сотрудникам" at bounding box center [988, 354] width 131 height 13
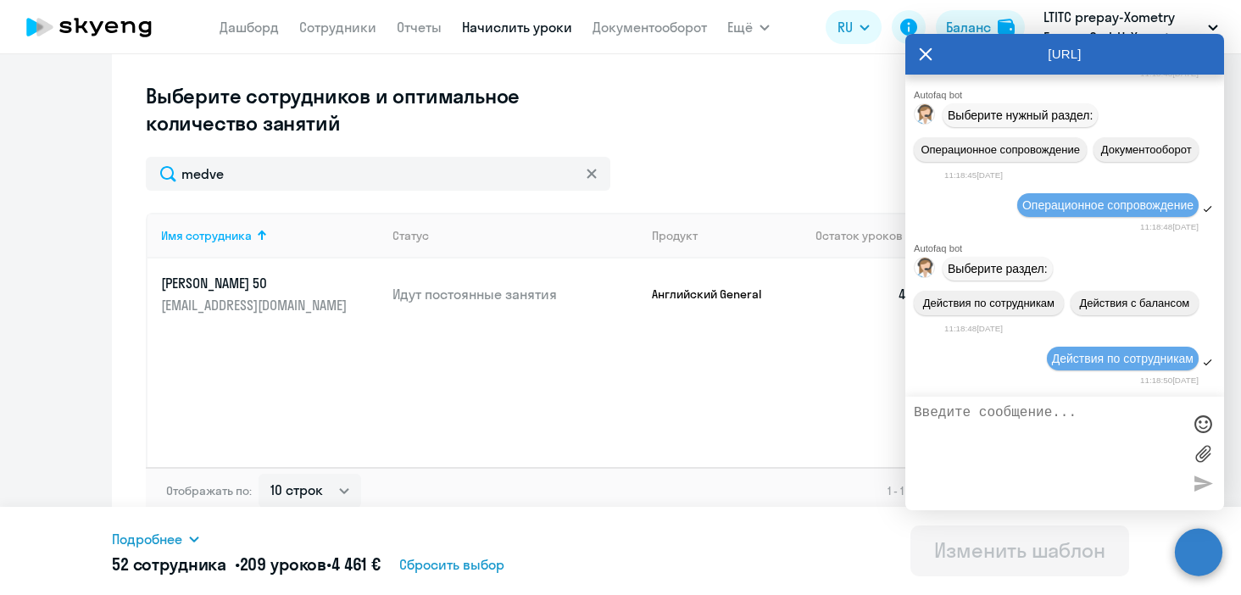
scroll to position [9523, 0]
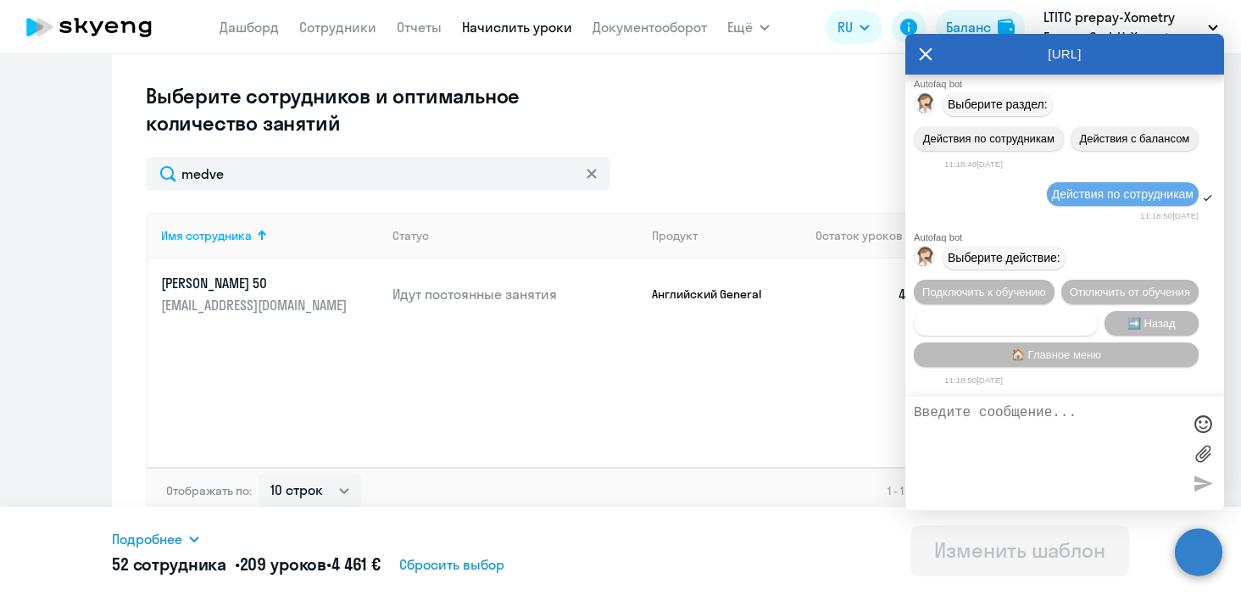
click at [1067, 320] on span "Сотруднику нужна помощь" at bounding box center [1005, 323] width 137 height 13
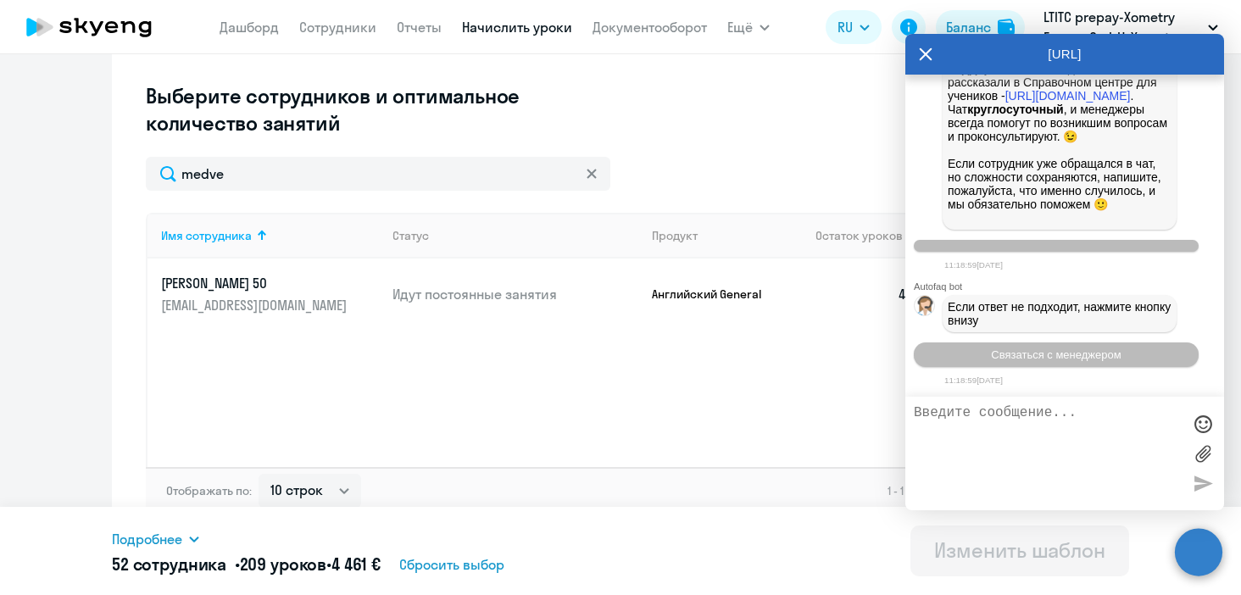
scroll to position [10122, 0]
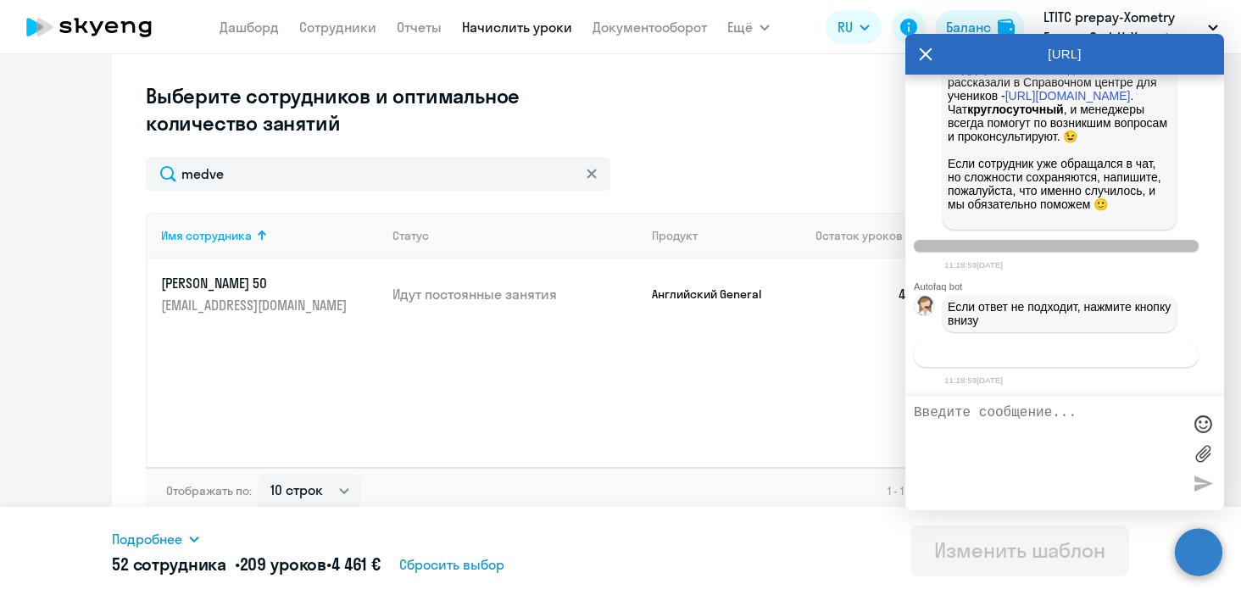
click at [1034, 348] on span "Связаться с менеджером" at bounding box center [1056, 354] width 130 height 13
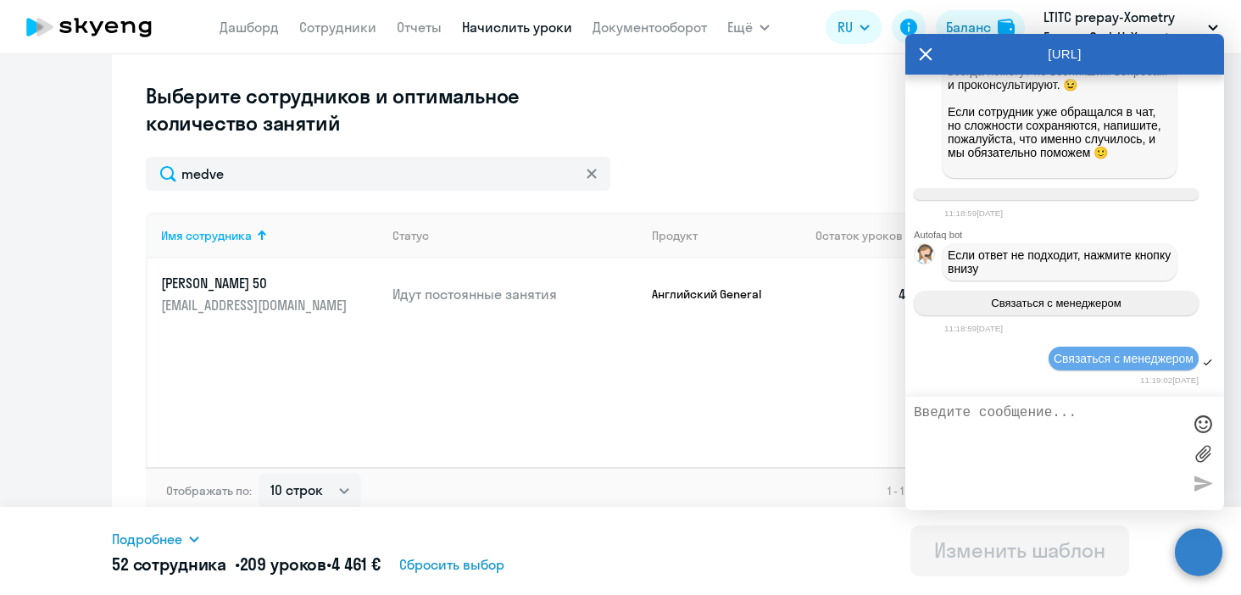
scroll to position [9881, 0]
click at [1041, 51] on link "[URL][DOMAIN_NAME]" at bounding box center [1067, 44] width 125 height 14
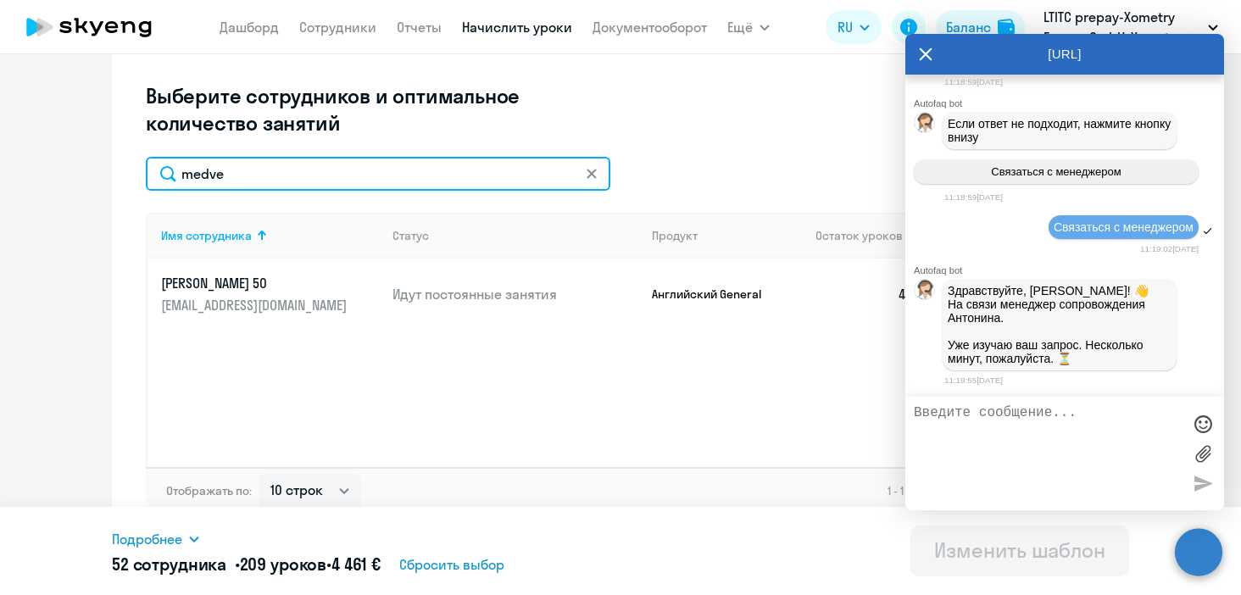
drag, startPoint x: 242, startPoint y: 174, endPoint x: 115, endPoint y: 174, distance: 126.3
click at [115, 174] on div "Изменение шаблона Без названия Следующее автоматическое начисление произойдет п…" at bounding box center [620, 121] width 1017 height 841
type input "agaeva"
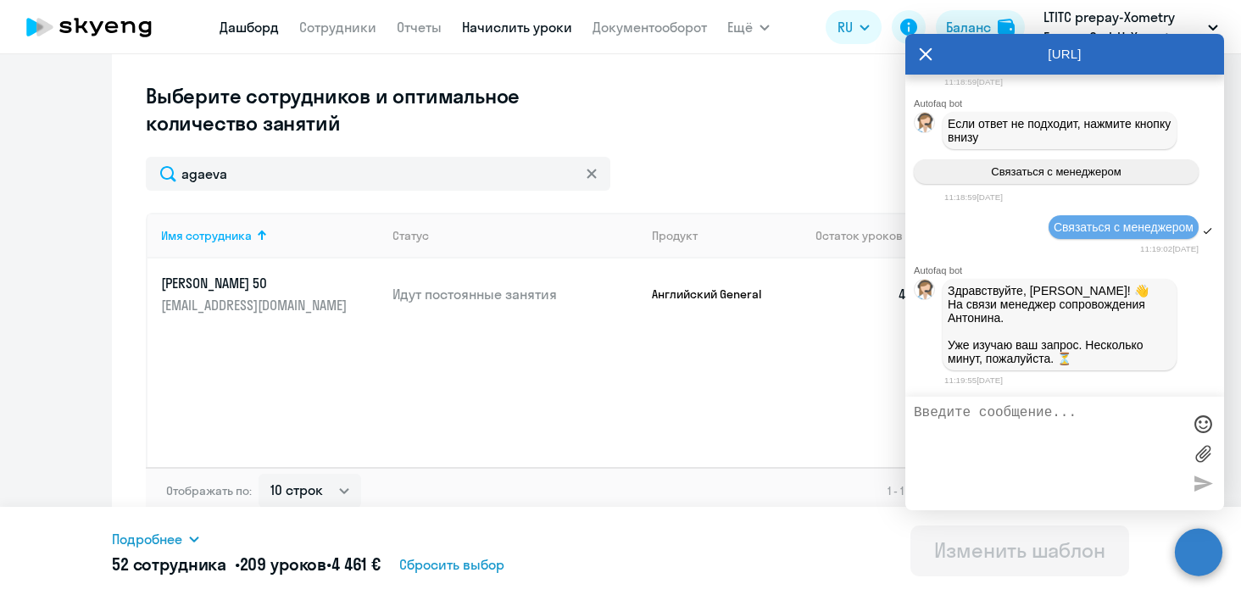
click at [258, 32] on link "Дашборд" at bounding box center [249, 27] width 59 height 17
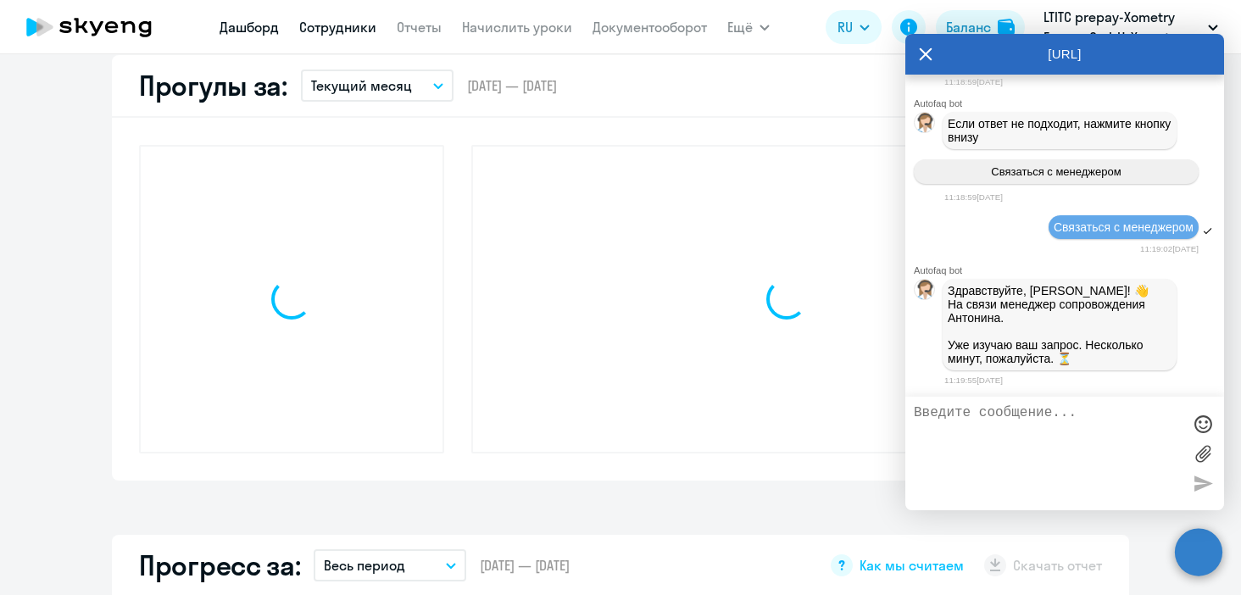
scroll to position [498, 0]
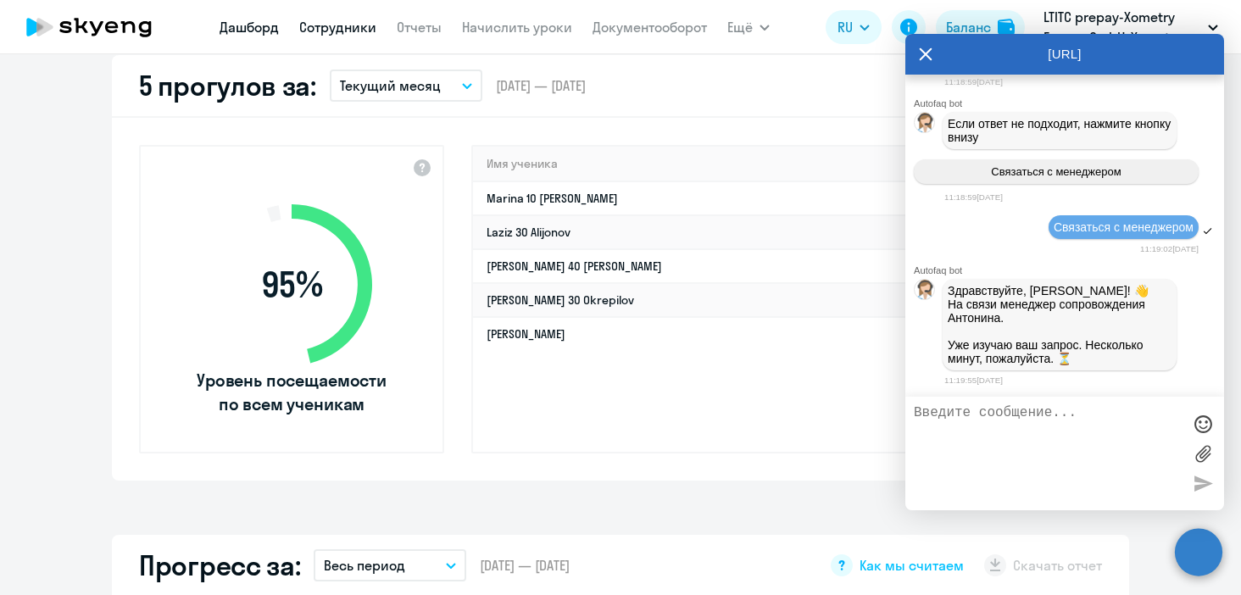
click at [353, 26] on link "Сотрудники" at bounding box center [337, 27] width 77 height 17
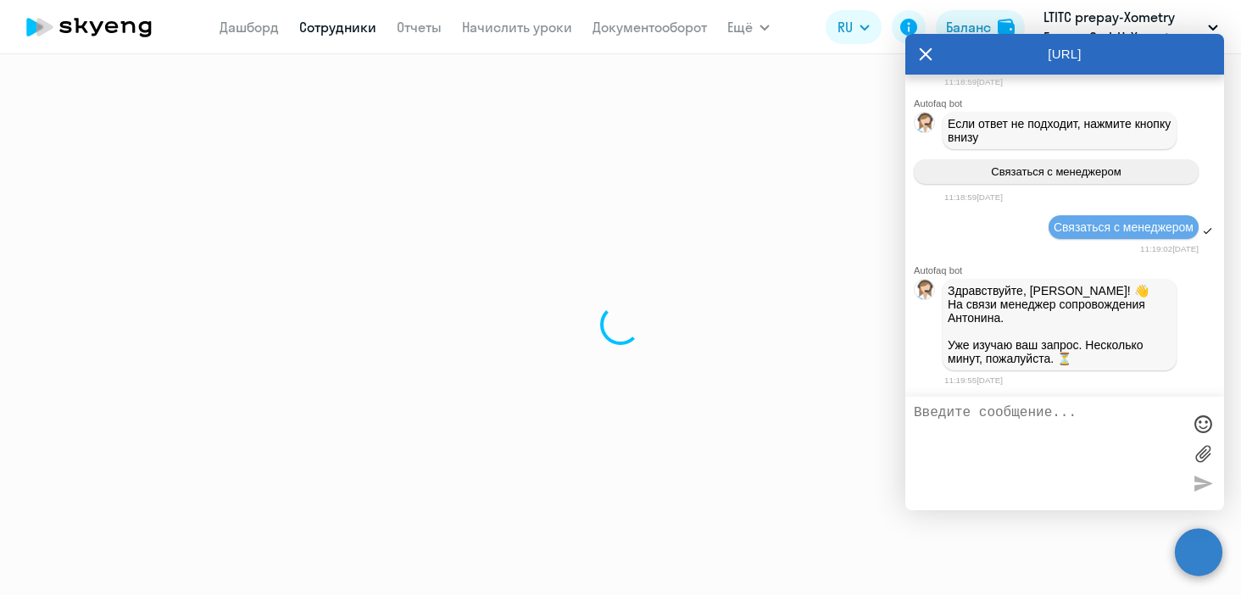
select select "30"
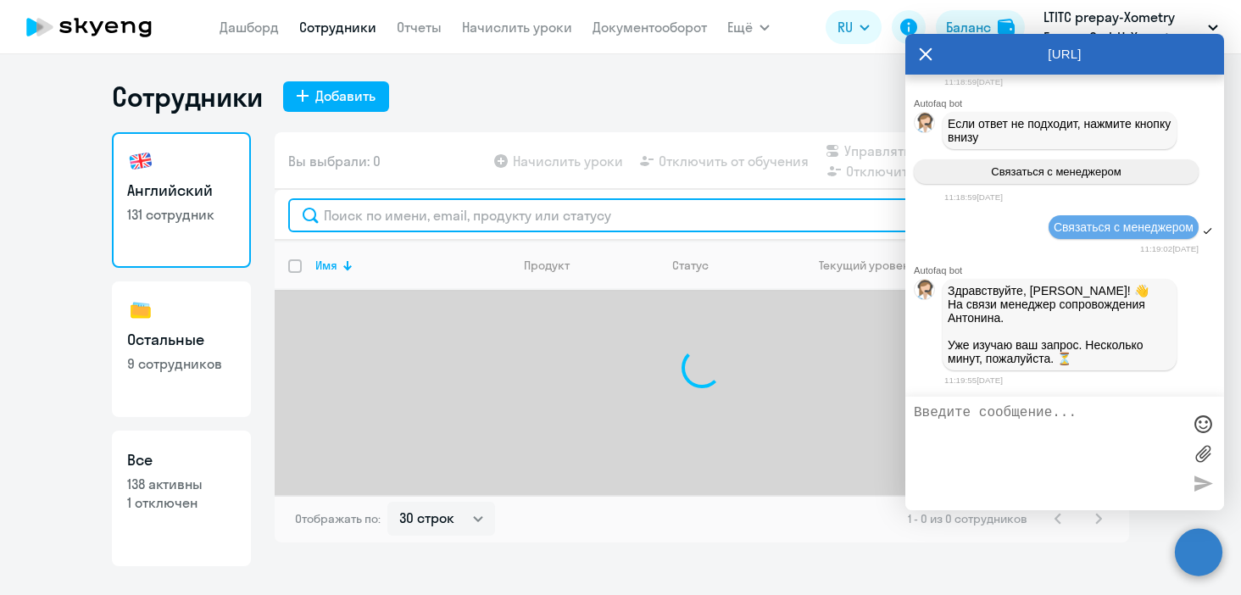
click at [382, 209] on input "text" at bounding box center [701, 215] width 827 height 34
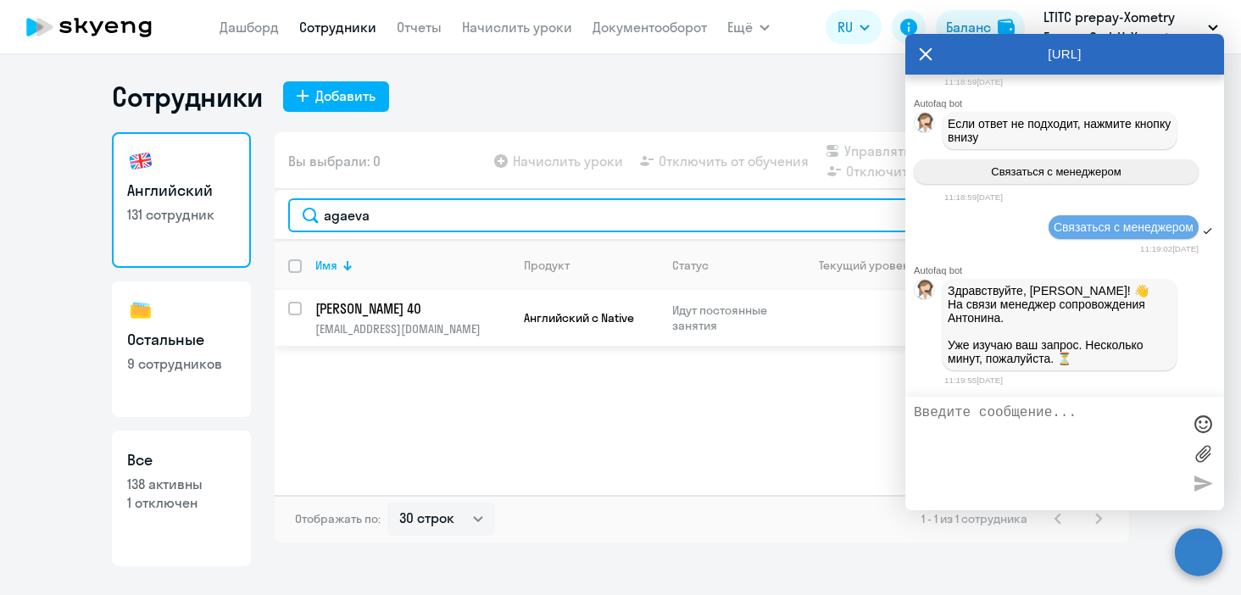
type input "agaeva"
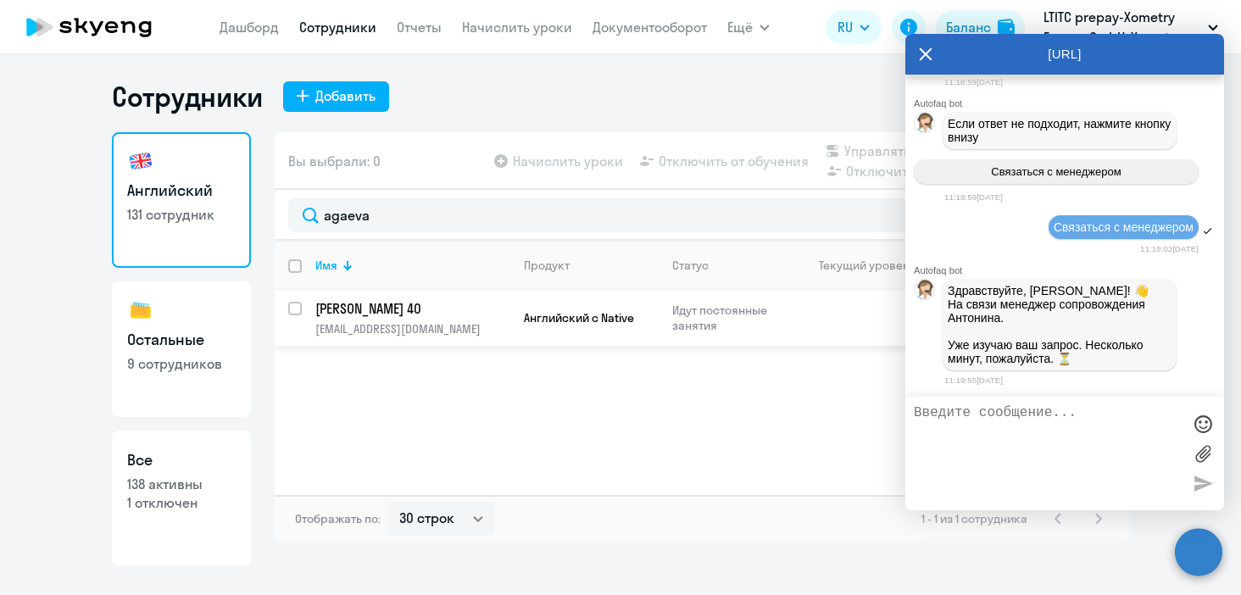
click at [291, 304] on input "select row 42075676" at bounding box center [305, 319] width 34 height 34
checkbox input "true"
click at [932, 54] on icon at bounding box center [926, 54] width 14 height 41
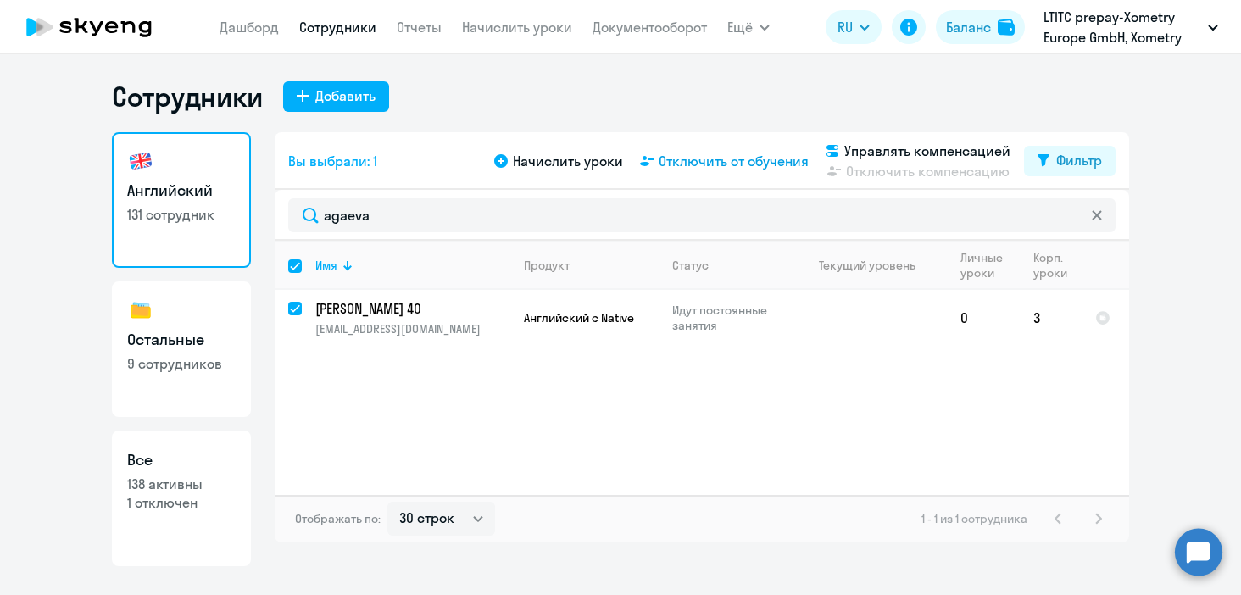
click at [732, 166] on span "Отключить от обучения" at bounding box center [734, 161] width 150 height 20
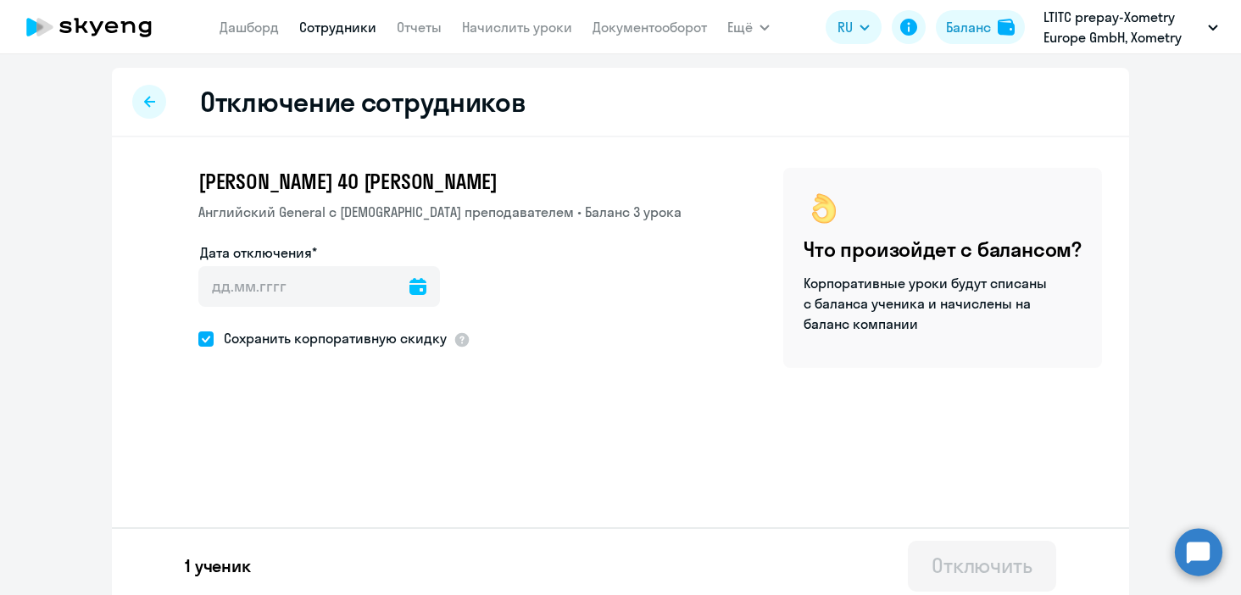
click at [409, 288] on icon at bounding box center [417, 286] width 17 height 17
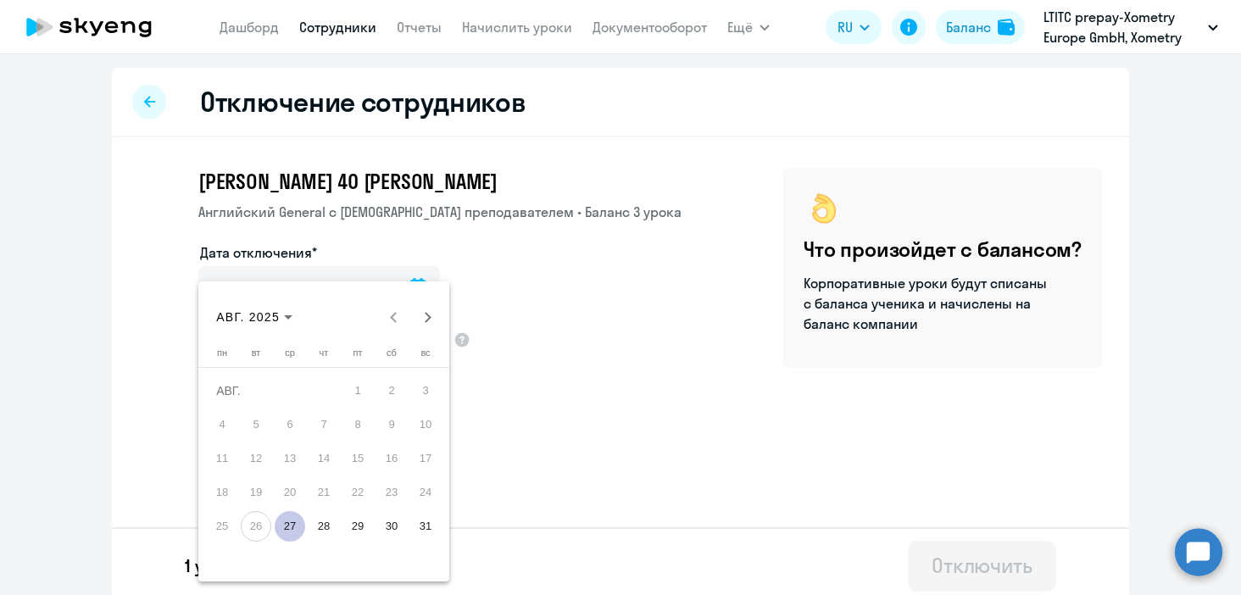
click at [297, 529] on span "27" at bounding box center [290, 526] width 31 height 31
type input "[DATE]"
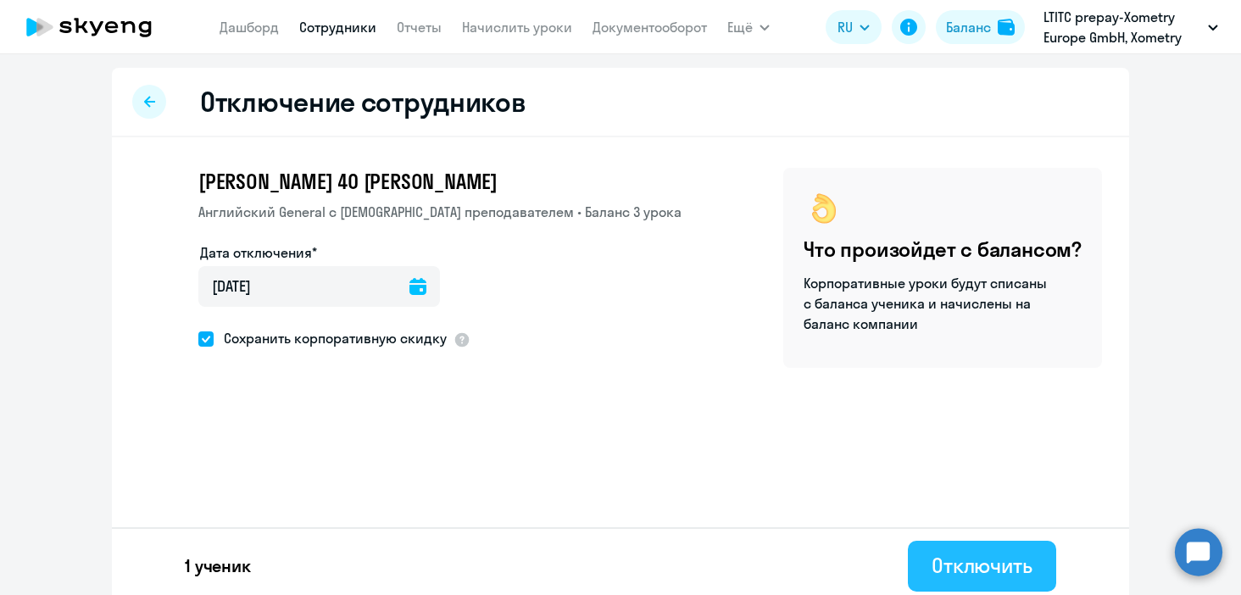
click at [967, 557] on div "Отключить" at bounding box center [982, 565] width 101 height 27
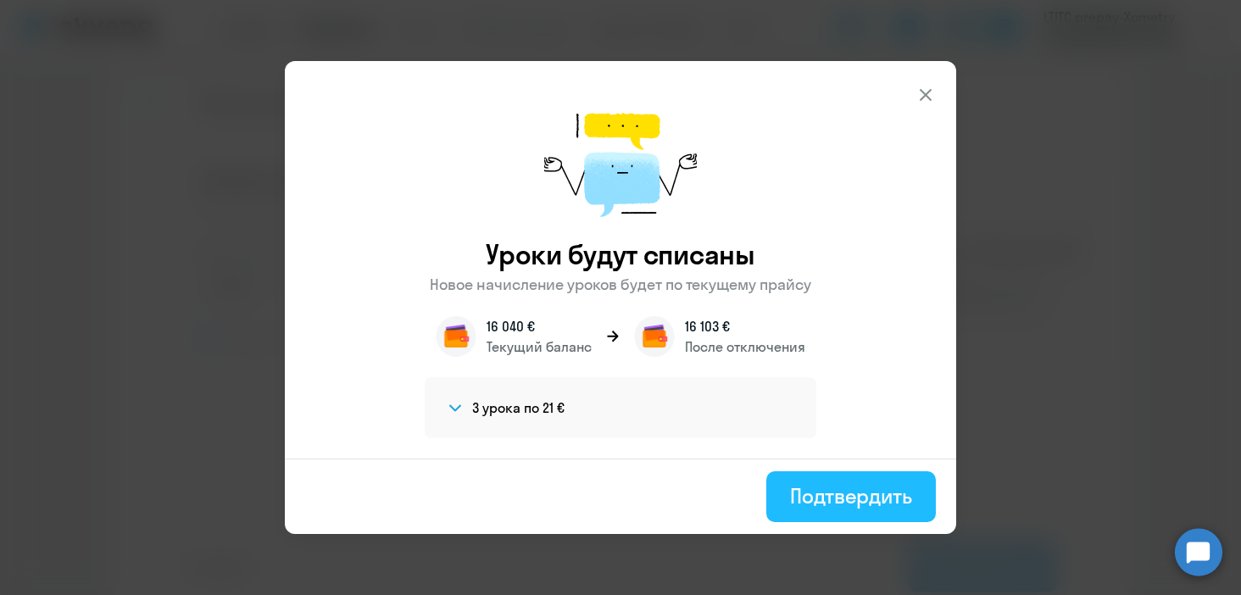
click at [850, 499] on div "Подтвердить" at bounding box center [851, 495] width 122 height 27
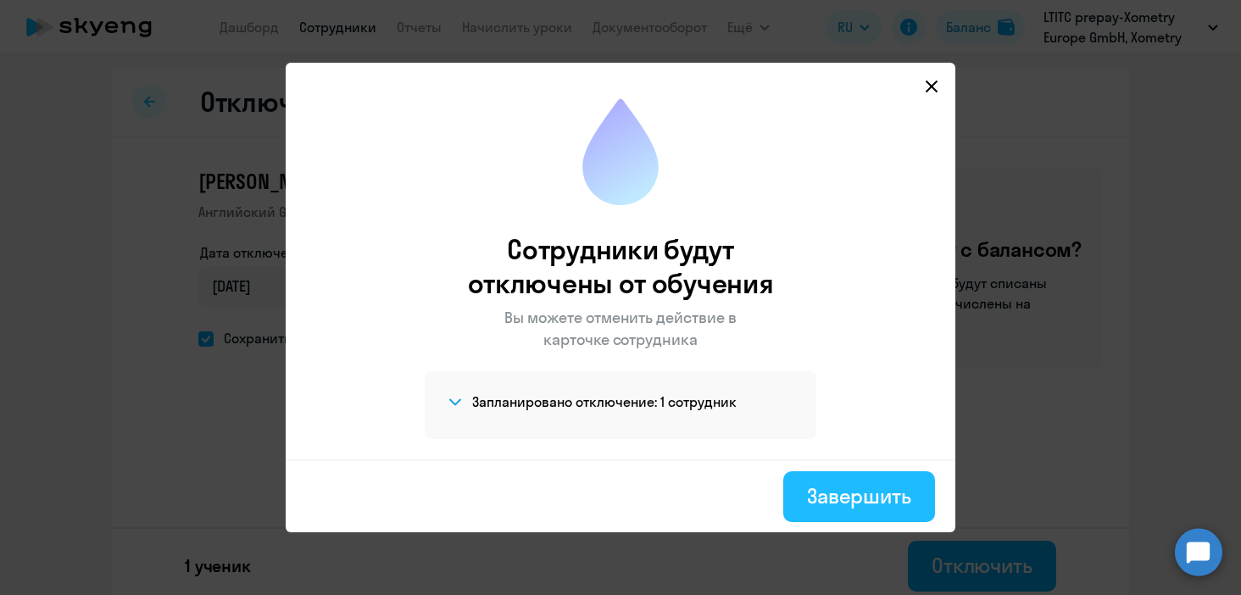
click at [858, 480] on button "Завершить" at bounding box center [859, 496] width 152 height 51
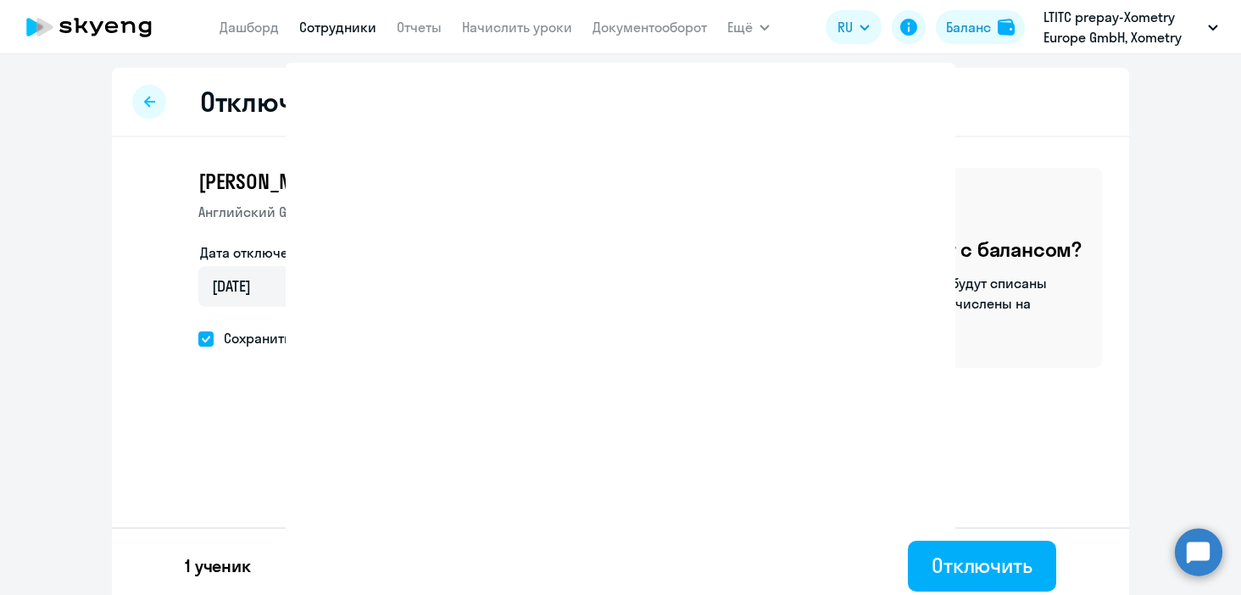
select select "30"
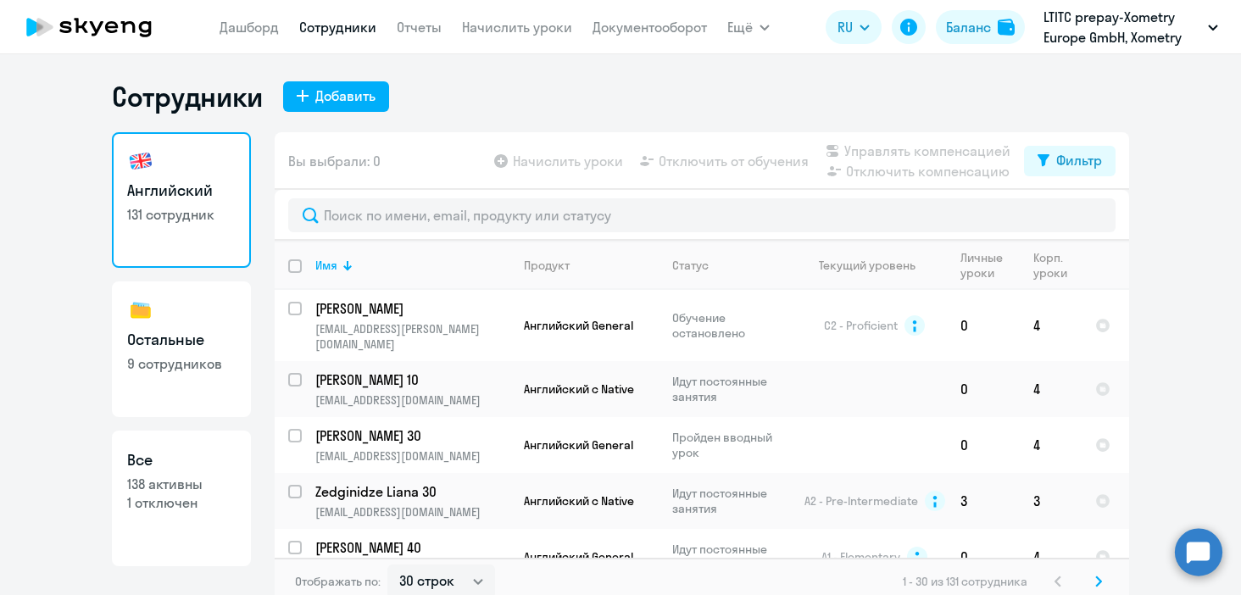
click at [1190, 556] on circle at bounding box center [1198, 551] width 47 height 47
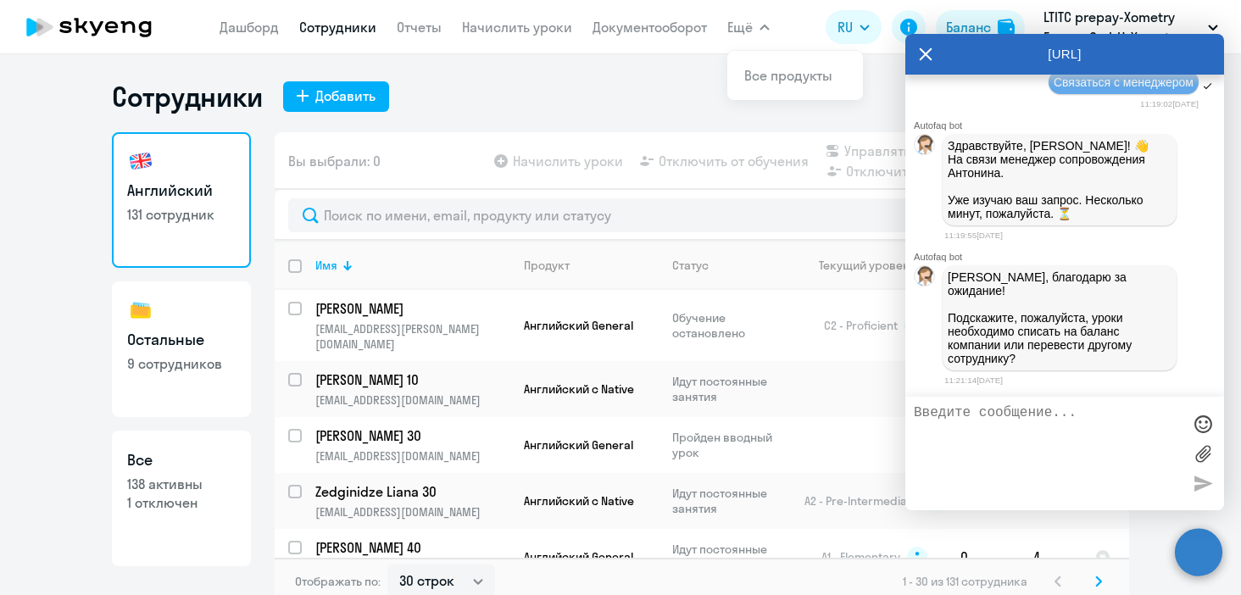
scroll to position [10455, 0]
type textarea "Спишите, пожалуйста, на баланс компании спасибо!"
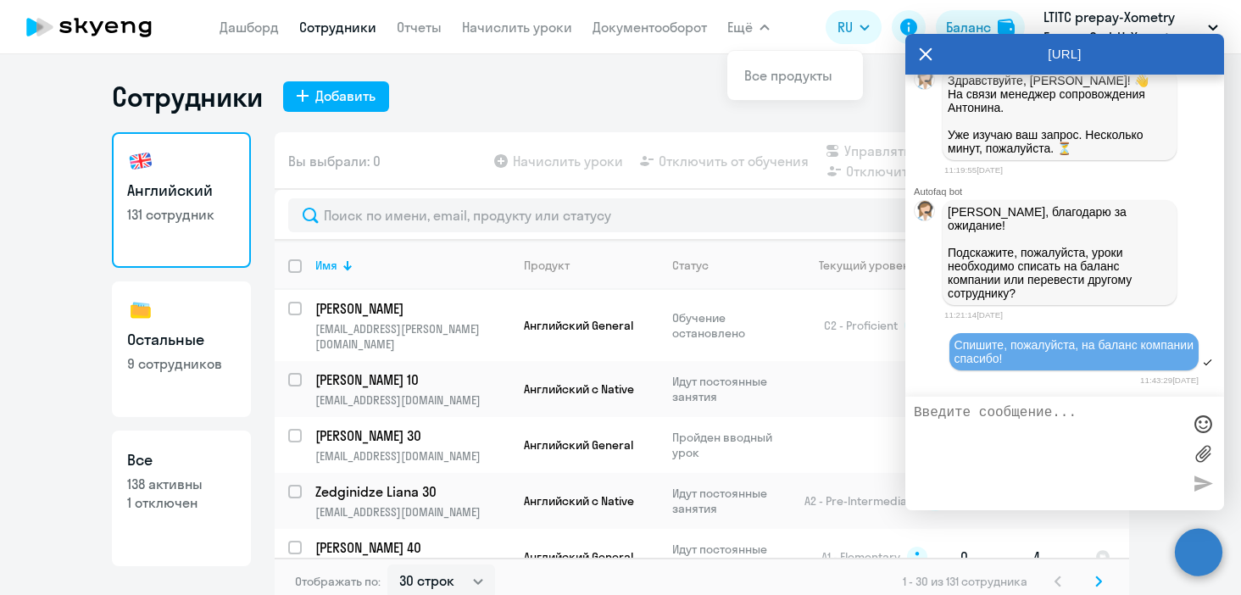
scroll to position [10537, 0]
